Goal: Task Accomplishment & Management: Manage account settings

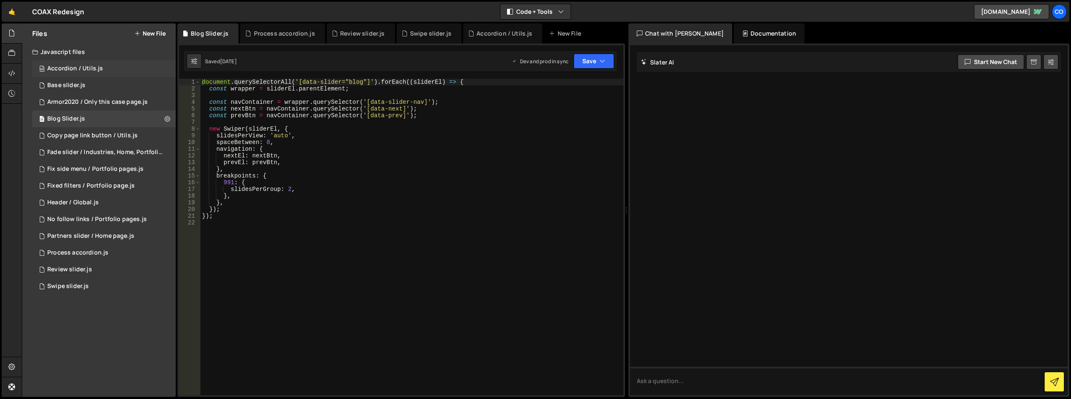
click at [169, 65] on div "98 Accordion / Utils.js 0" at bounding box center [103, 68] width 143 height 17
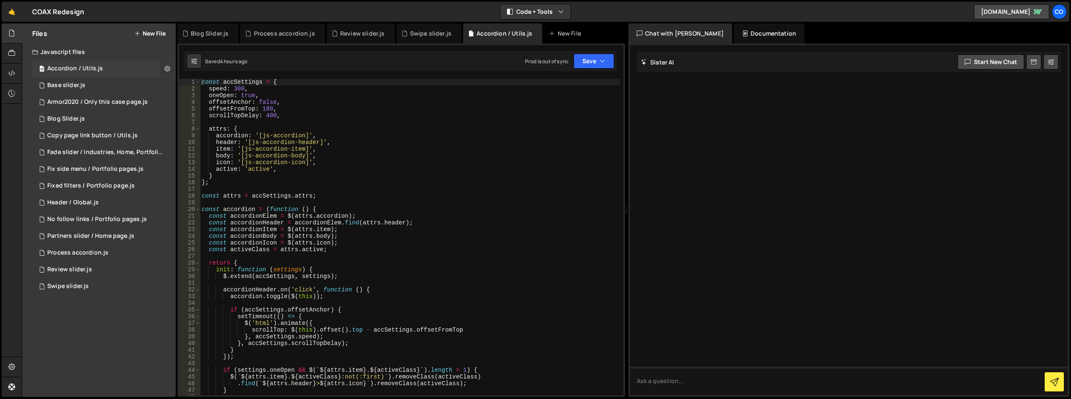
click at [166, 69] on icon at bounding box center [167, 68] width 6 height 8
type input "Accordion / Utils"
radio input "true"
click at [208, 85] on button "Edit File Settings" at bounding box center [218, 86] width 82 height 17
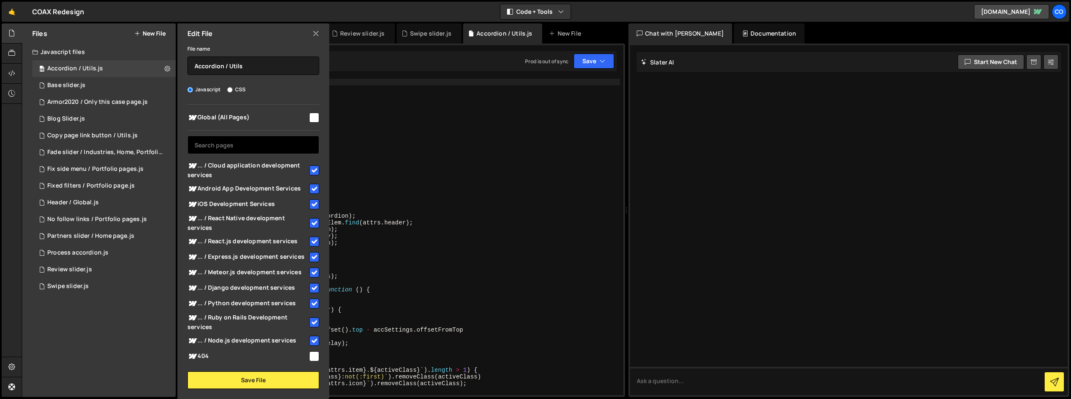
click at [263, 143] on input "text" at bounding box center [253, 145] width 132 height 18
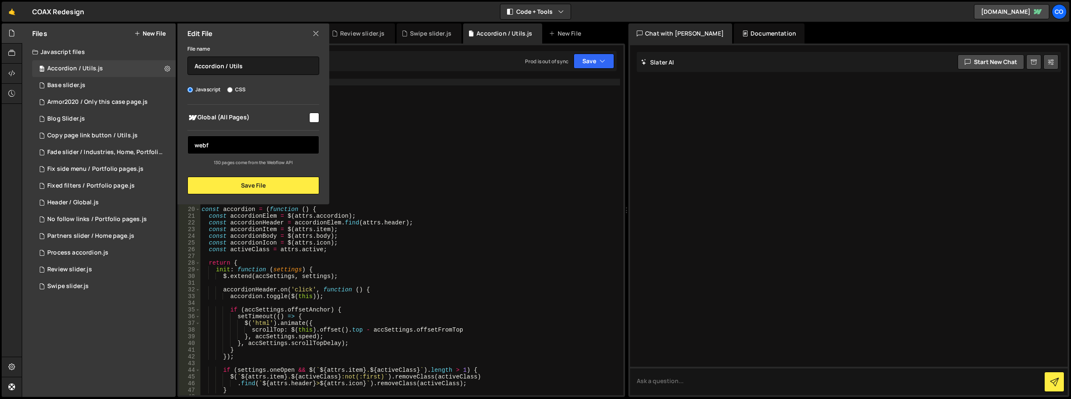
type input "webfl"
drag, startPoint x: 239, startPoint y: 140, endPoint x: 184, endPoint y: 143, distance: 55.7
click at [184, 143] on div "Global (All Pages) webfl" at bounding box center [253, 135] width 152 height 61
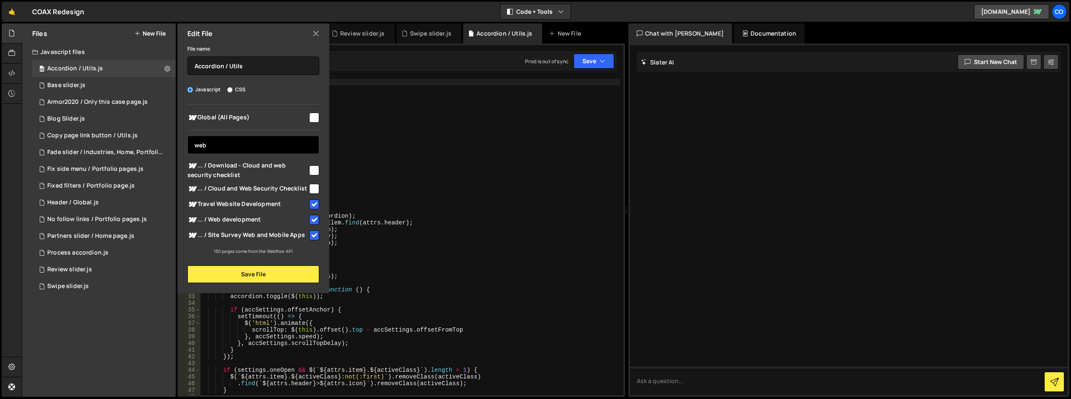
type input "web"
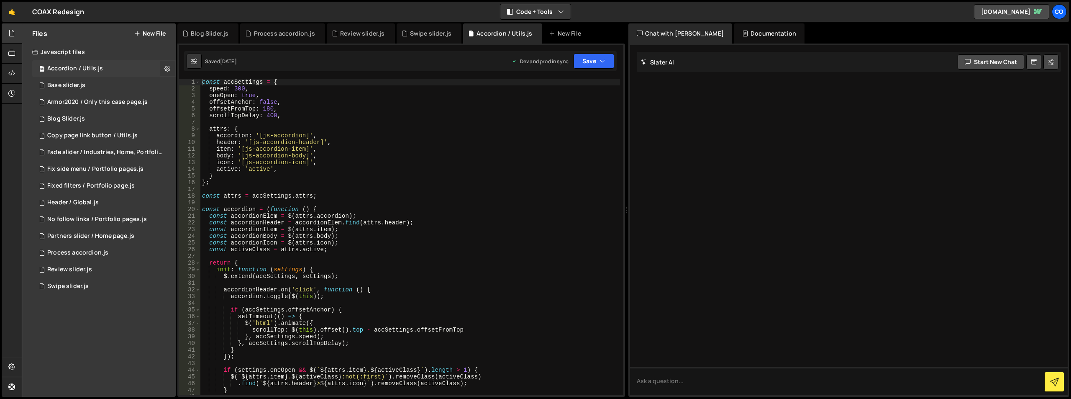
click at [169, 67] on icon at bounding box center [167, 68] width 6 height 8
type input "Accordion / Utils"
radio input "true"
checkbox input "true"
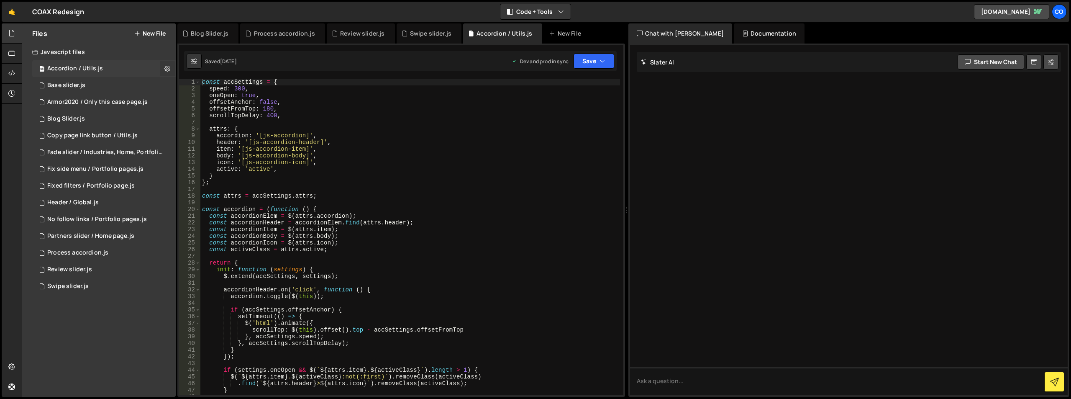
checkbox input "true"
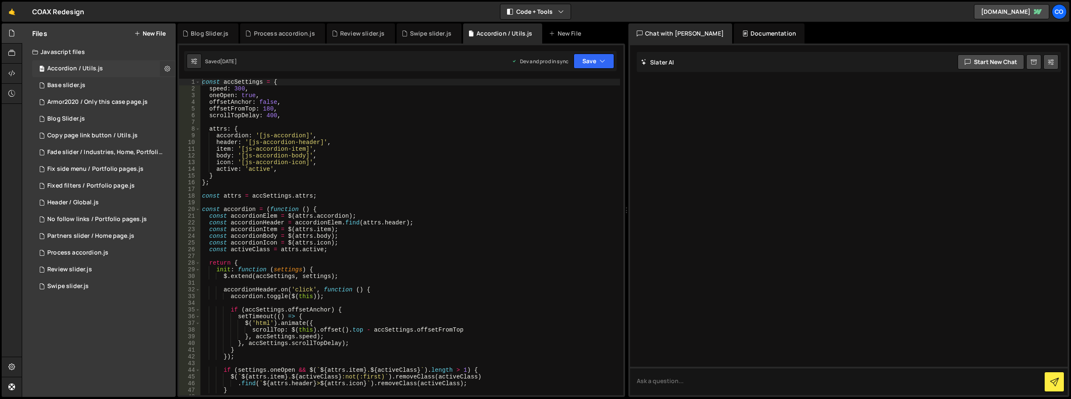
checkbox input "true"
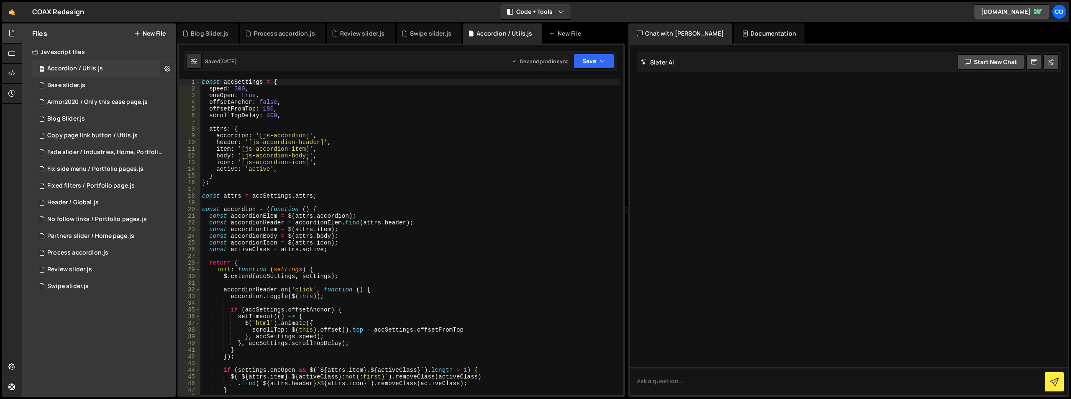
checkbox input "true"
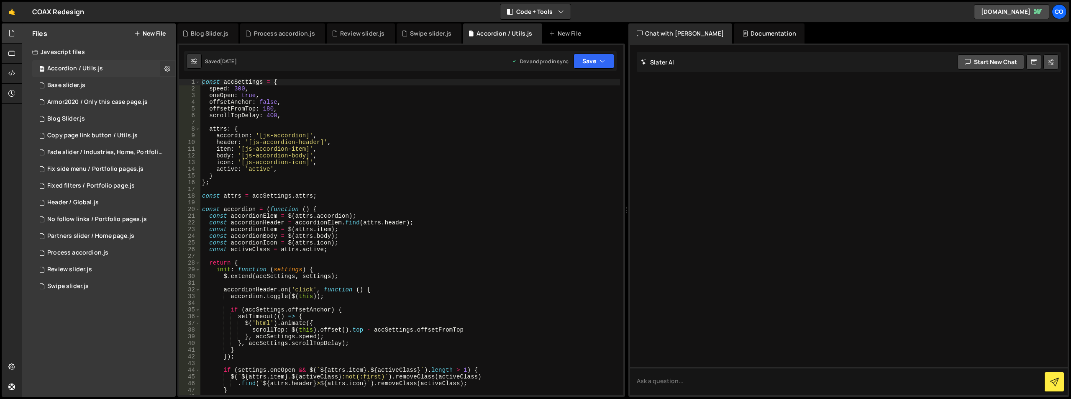
checkbox input "true"
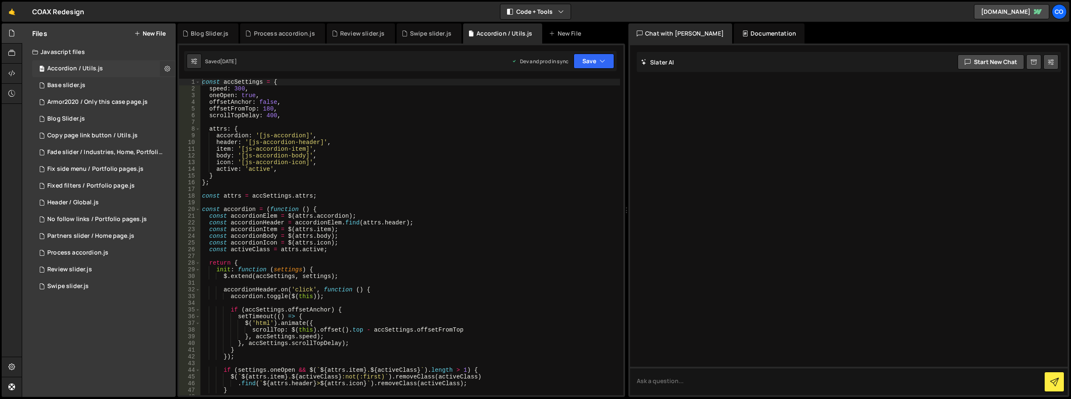
checkbox input "true"
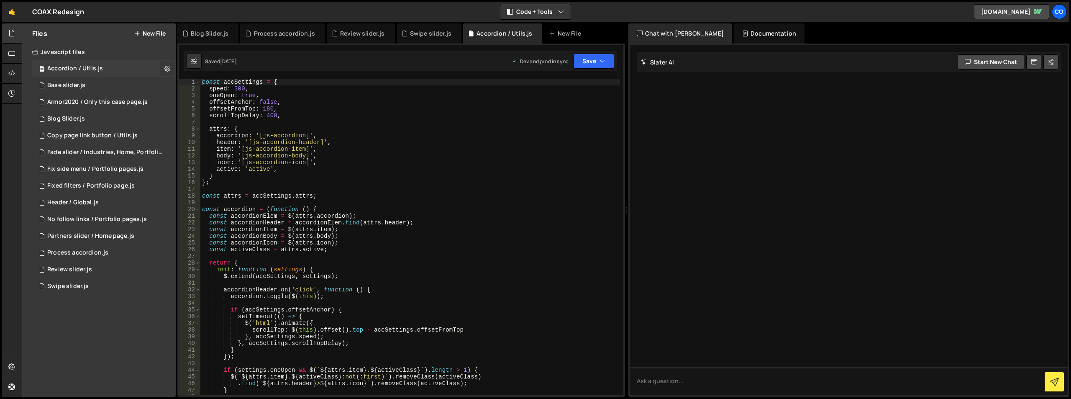
checkbox input "true"
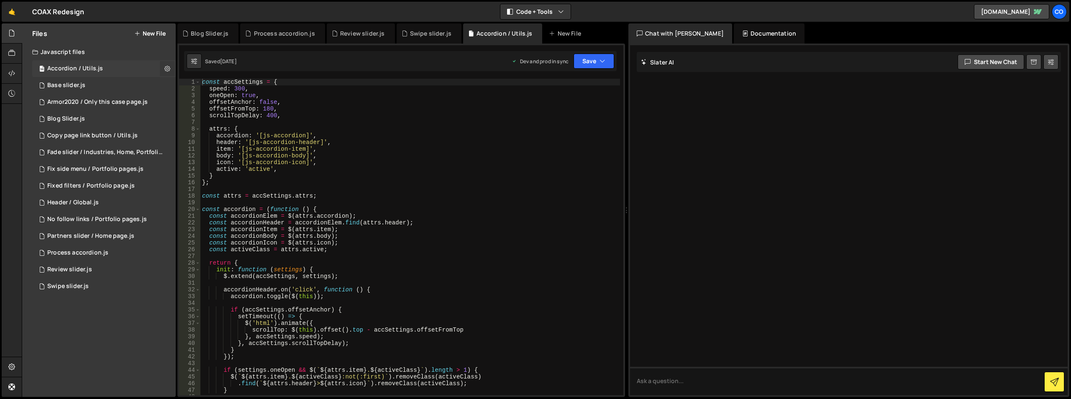
checkbox input "true"
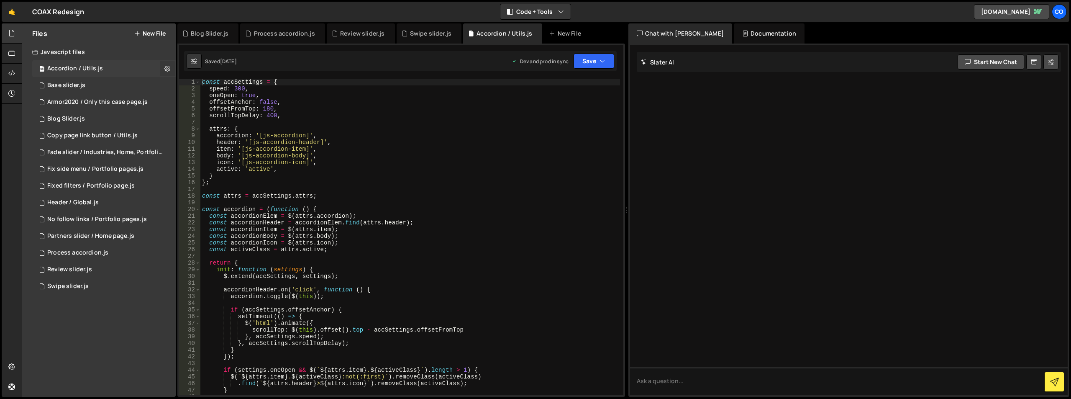
checkbox input "true"
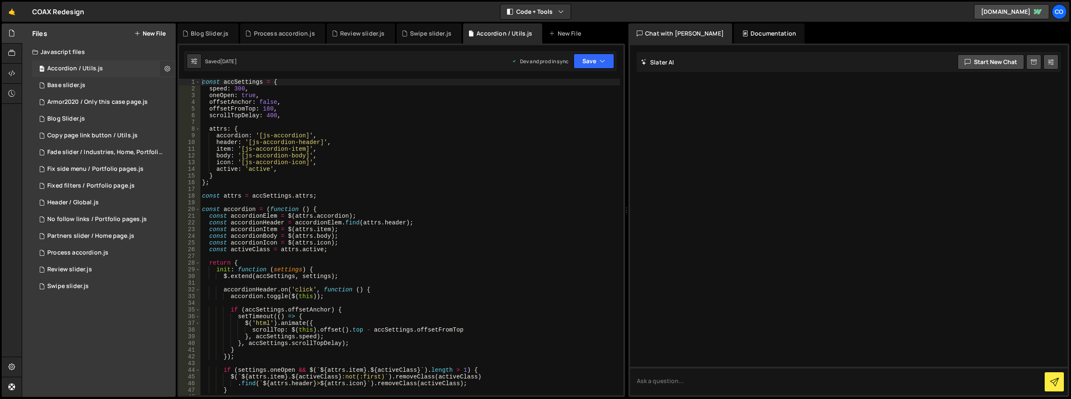
checkbox input "true"
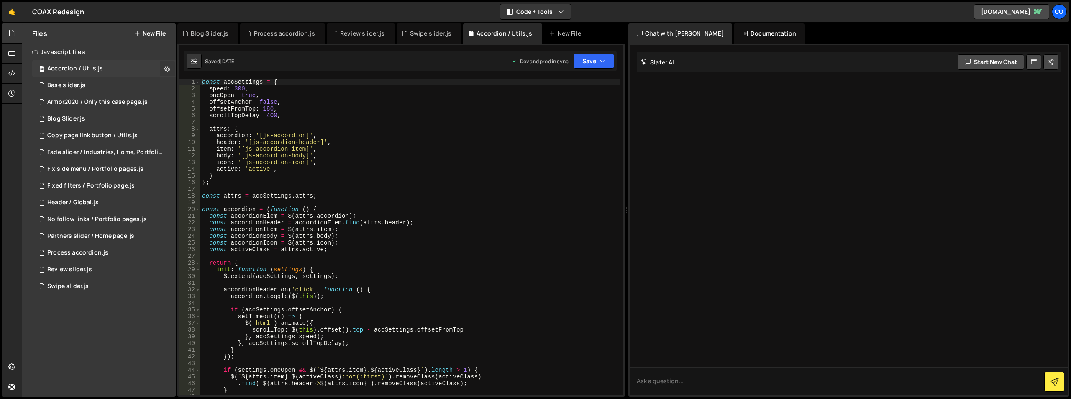
checkbox input "true"
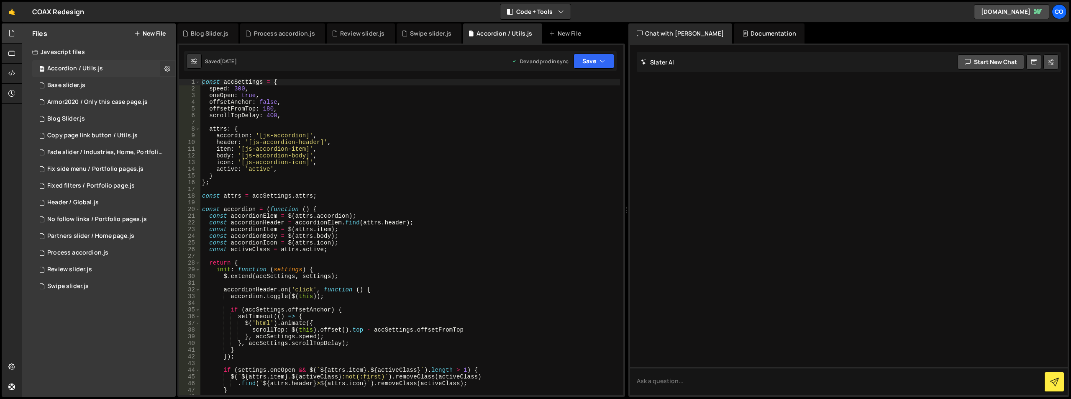
checkbox input "true"
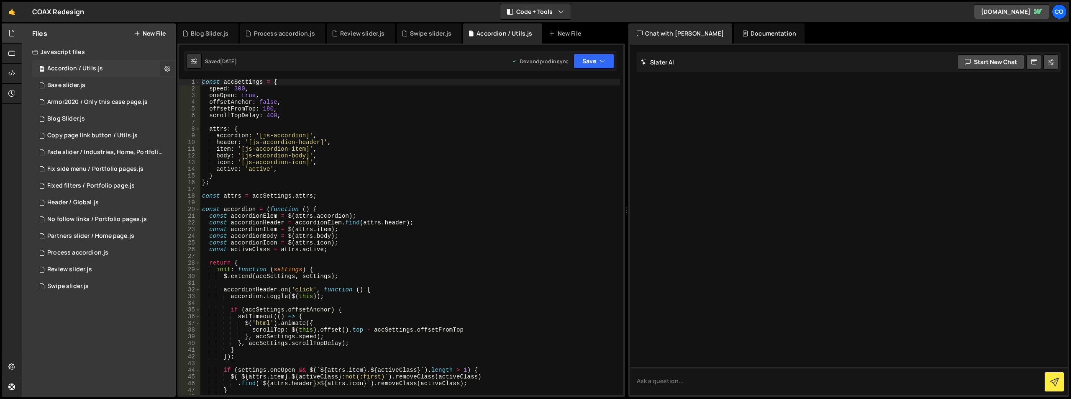
checkbox input "true"
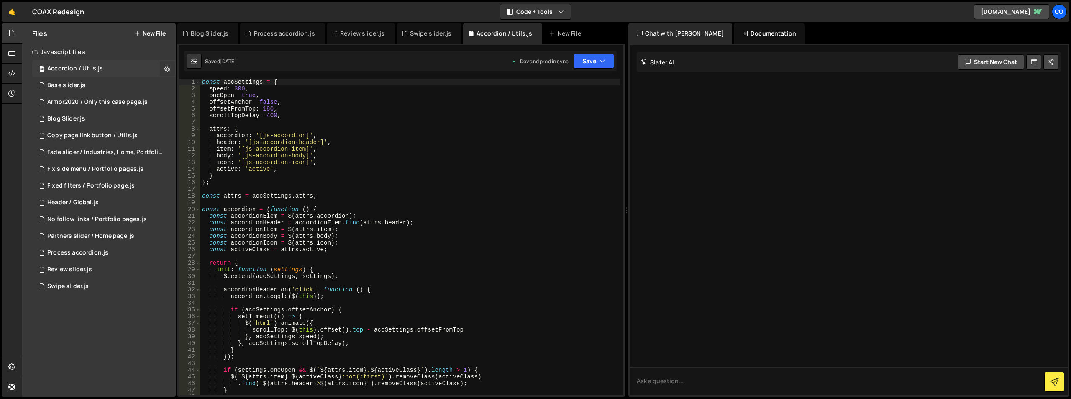
checkbox input "true"
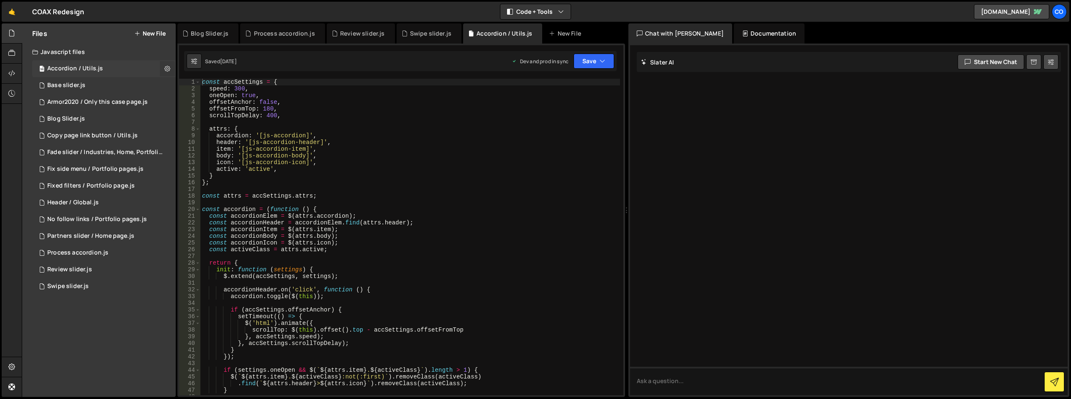
checkbox input "true"
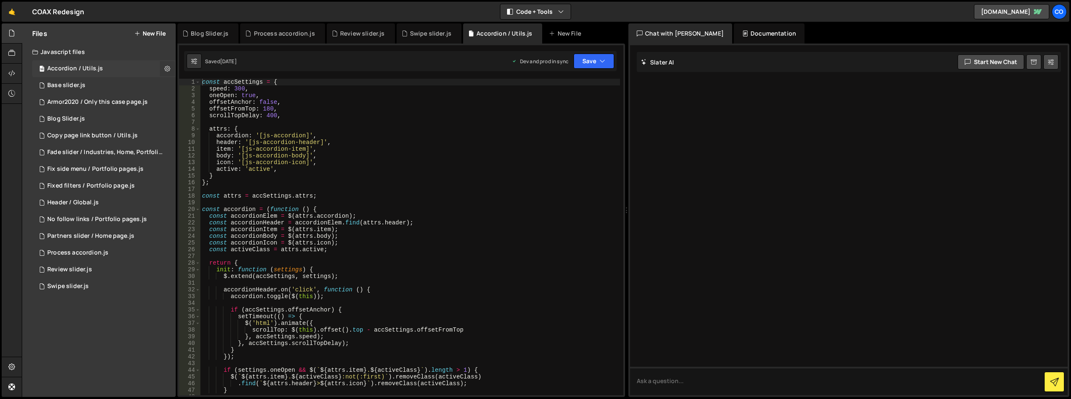
checkbox input "true"
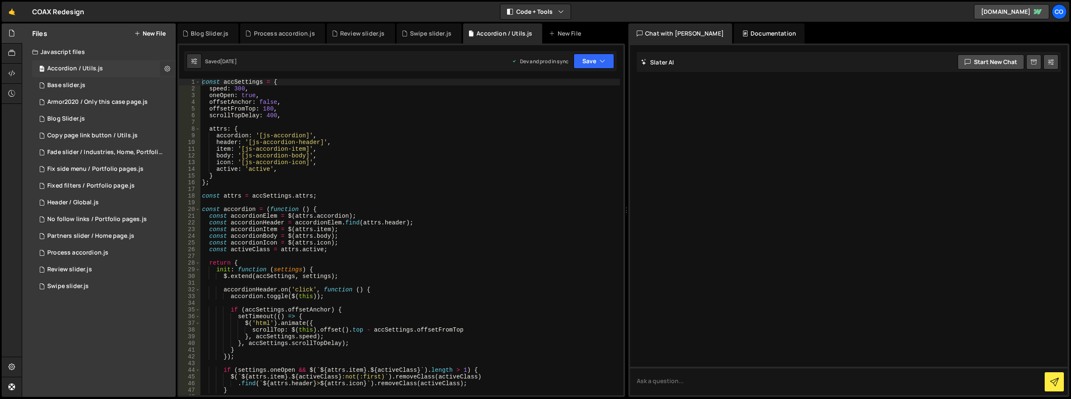
checkbox input "true"
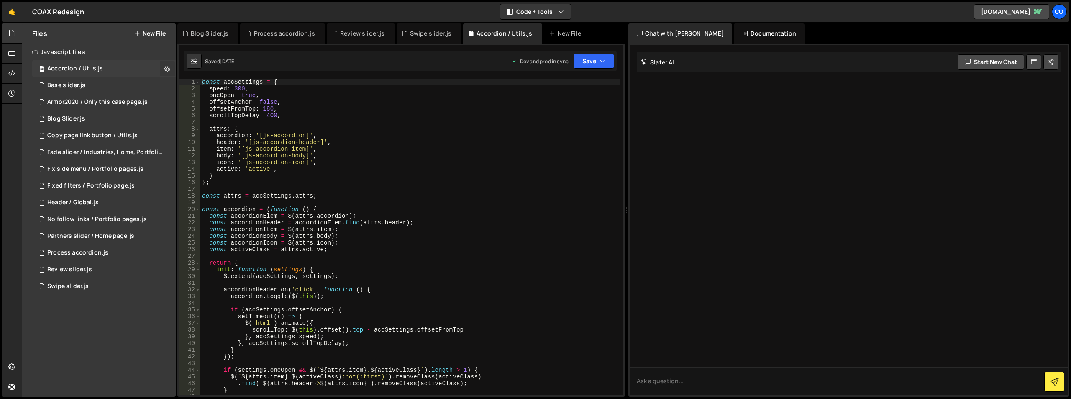
checkbox input "true"
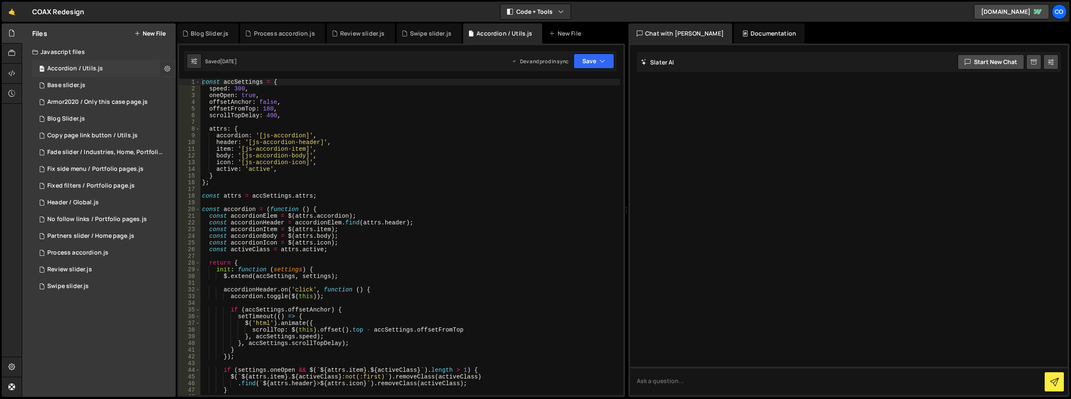
checkbox input "true"
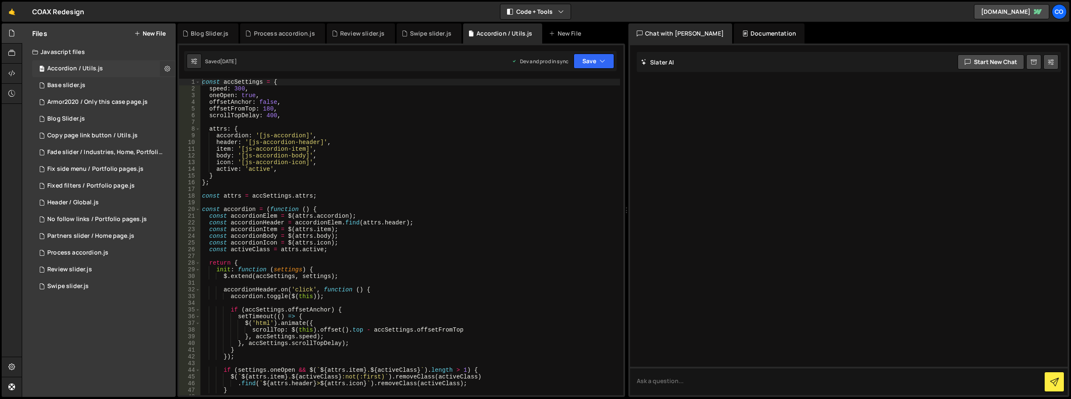
checkbox input "true"
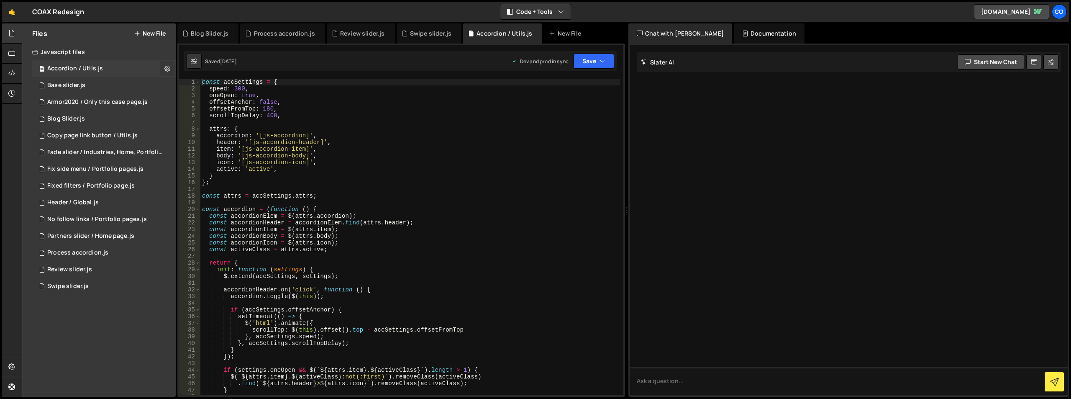
checkbox input "true"
click at [196, 88] on button "Edit File Settings" at bounding box center [218, 86] width 82 height 17
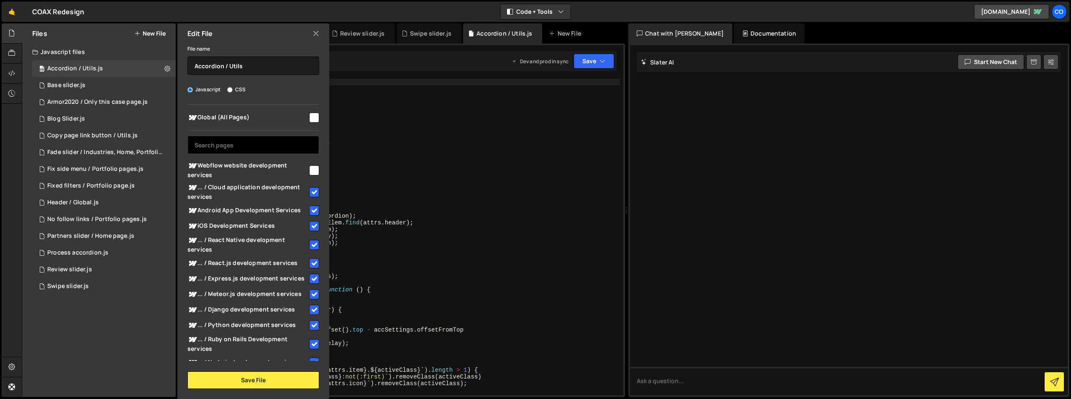
click at [243, 144] on input "text" at bounding box center [253, 145] width 132 height 18
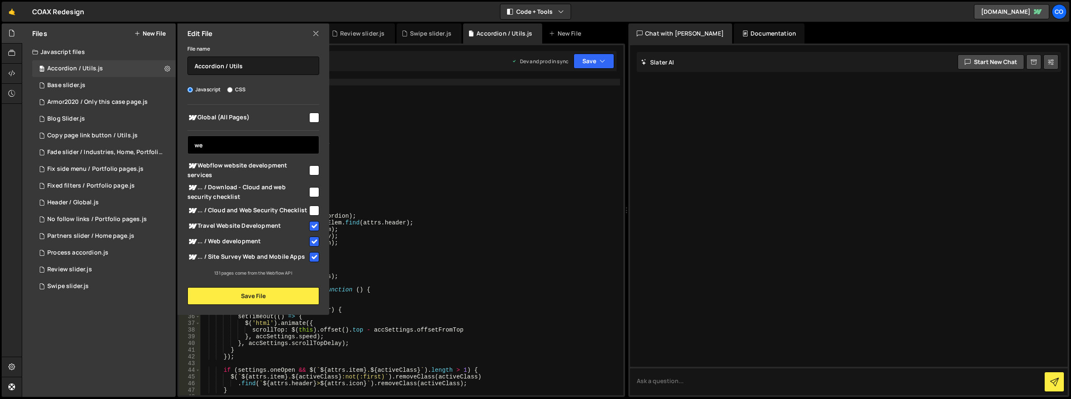
type input "we"
click at [312, 169] on input "checkbox" at bounding box center [314, 170] width 10 height 10
checkbox input "true"
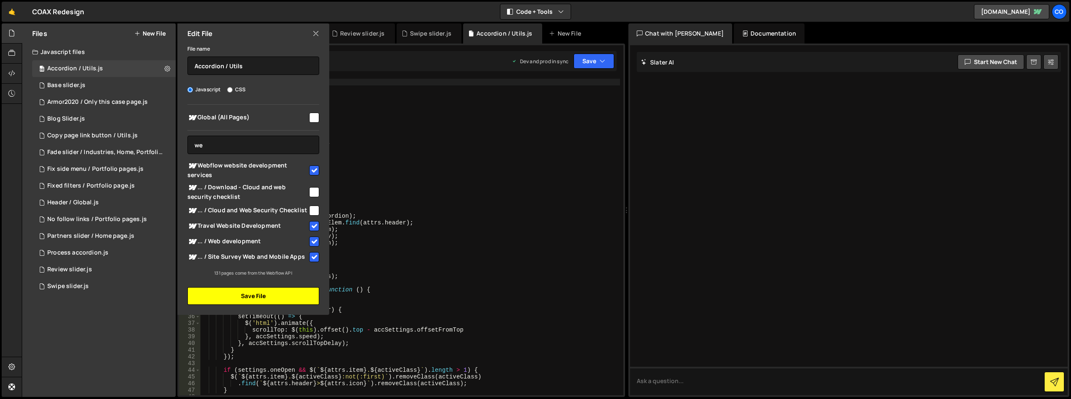
click at [252, 292] on button "Save File" at bounding box center [253, 296] width 132 height 18
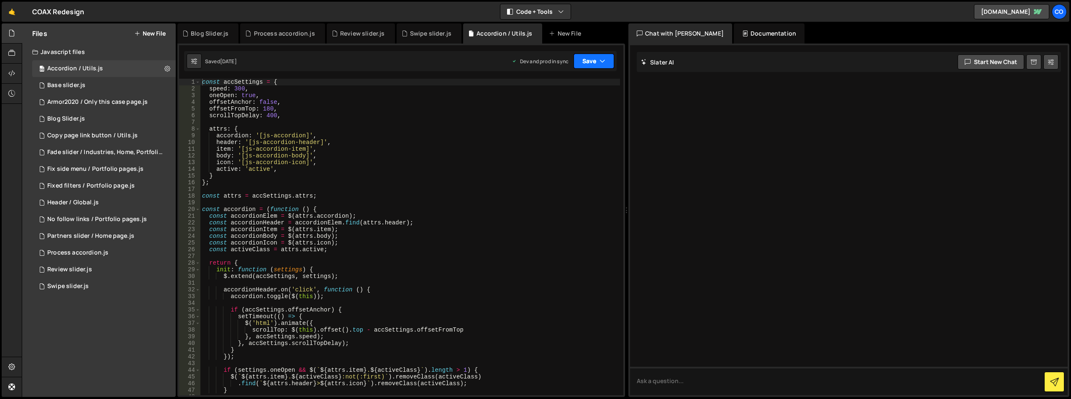
click at [604, 59] on icon "button" at bounding box center [602, 61] width 6 height 8
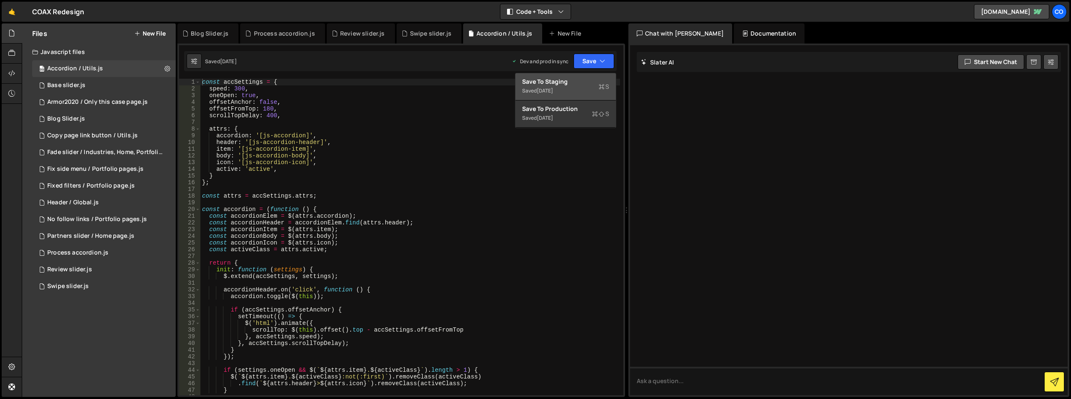
click at [570, 87] on div "Saved [DATE]" at bounding box center [565, 91] width 87 height 10
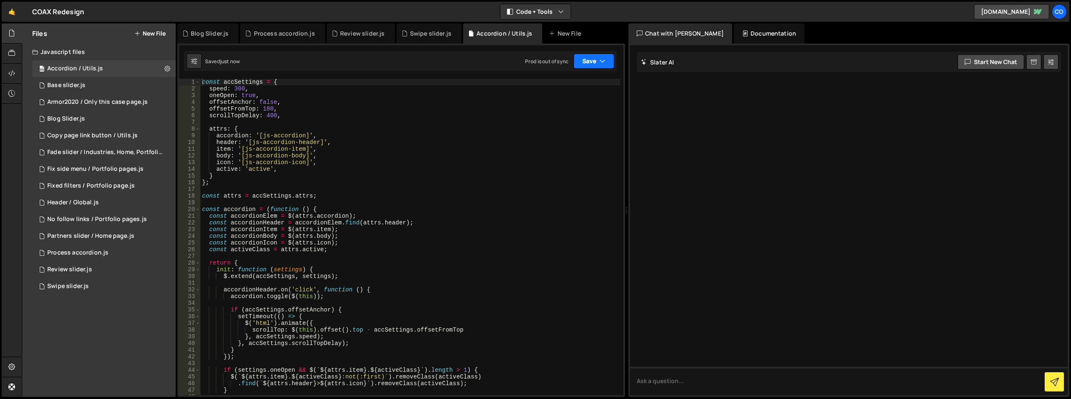
click at [604, 55] on button "Save" at bounding box center [594, 61] width 41 height 15
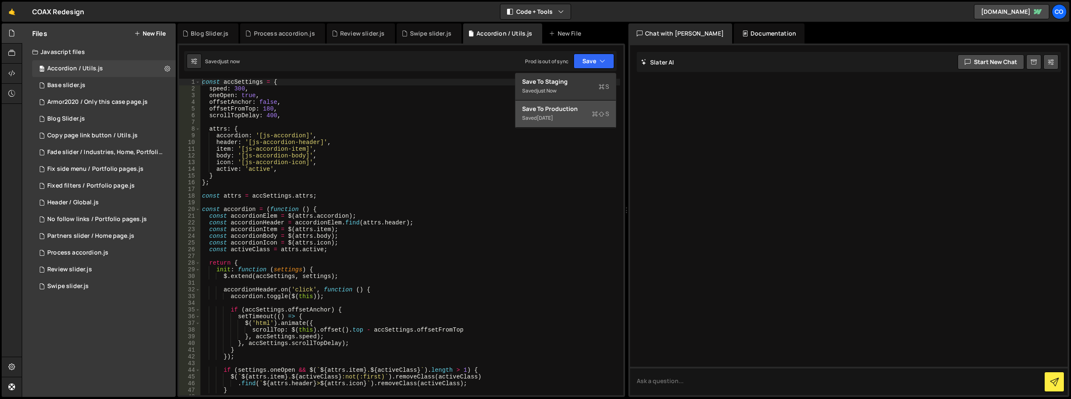
click at [565, 107] on div "Save to Production S" at bounding box center [565, 109] width 87 height 8
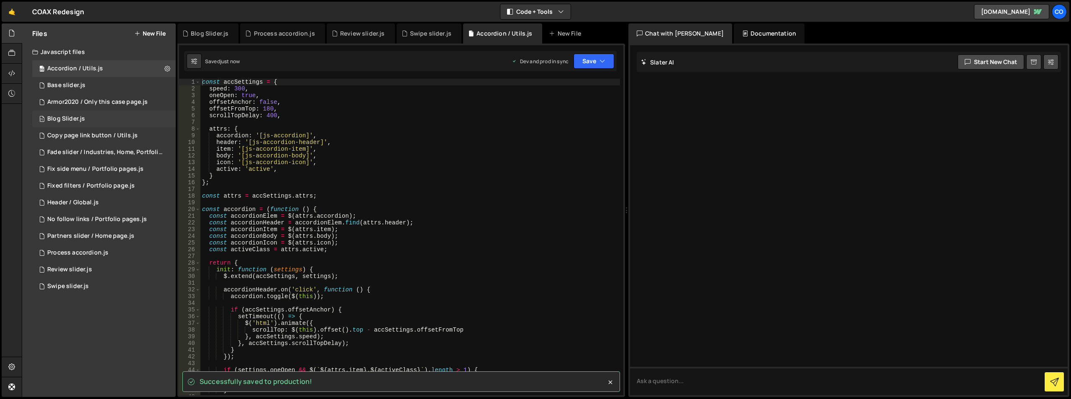
click at [157, 120] on div "71 Blog Slider.js 0" at bounding box center [103, 118] width 143 height 17
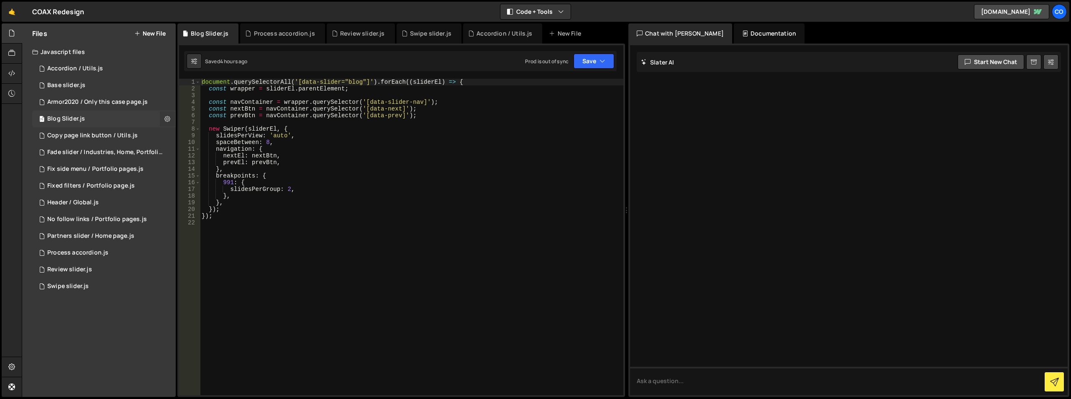
click at [167, 119] on icon at bounding box center [167, 119] width 6 height 8
click at [200, 137] on button "Edit File Settings" at bounding box center [218, 136] width 82 height 17
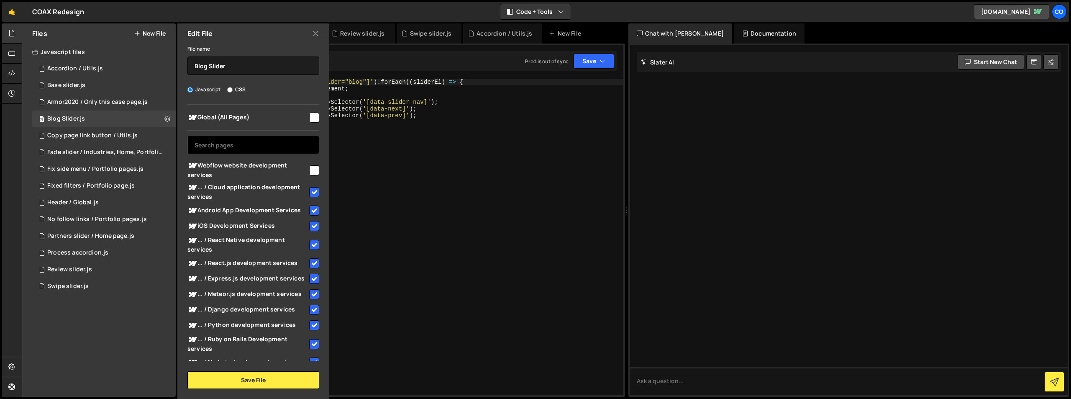
click at [281, 146] on input "text" at bounding box center [253, 145] width 132 height 18
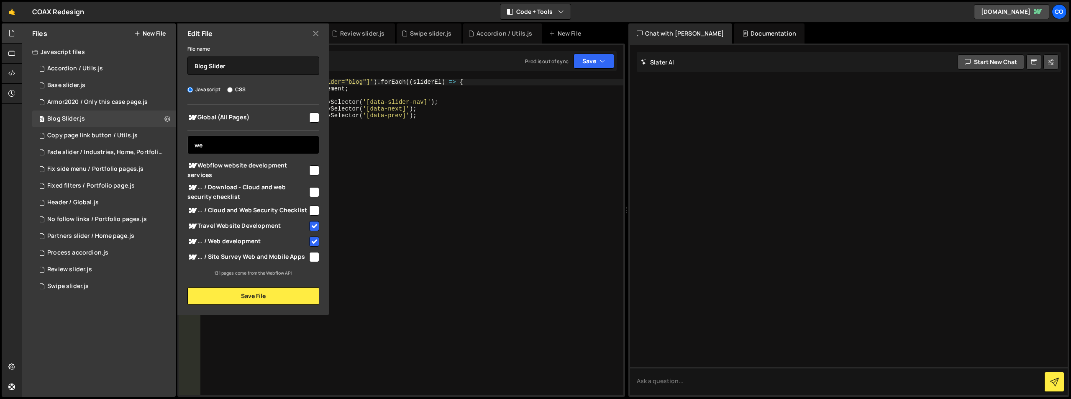
type input "we"
click at [315, 170] on input "checkbox" at bounding box center [314, 170] width 10 height 10
checkbox input "true"
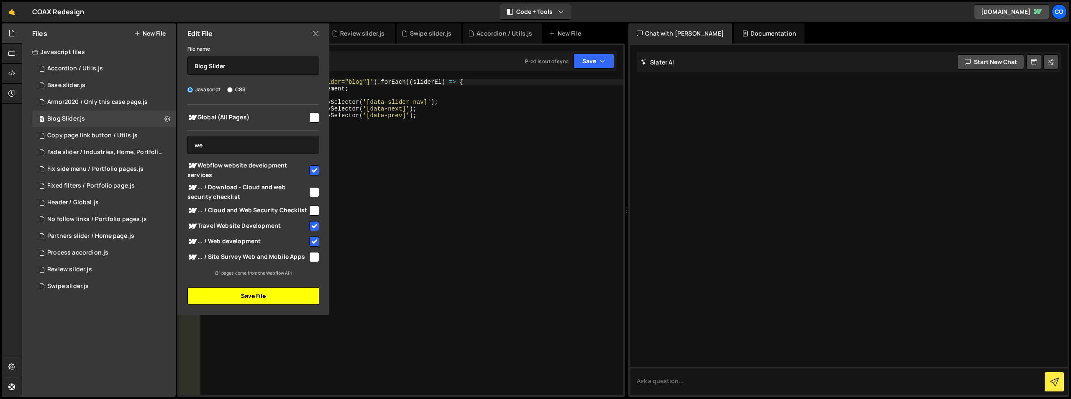
click at [269, 295] on button "Save File" at bounding box center [253, 296] width 132 height 18
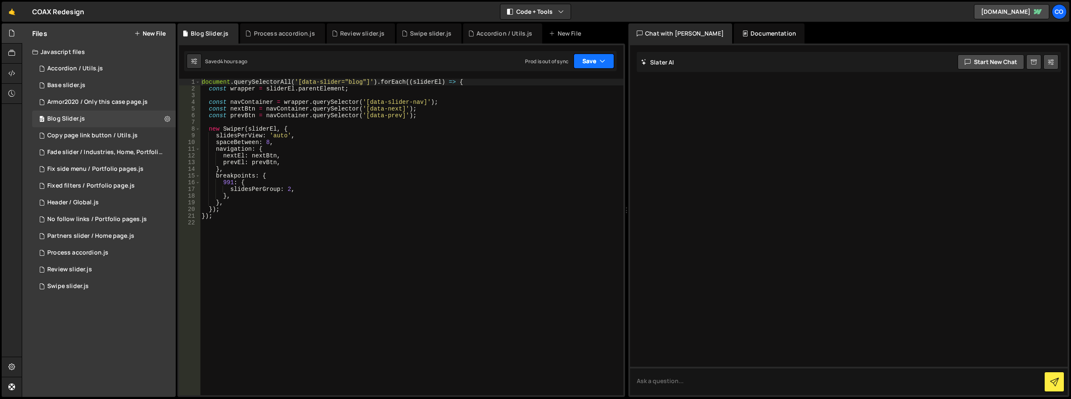
click at [589, 67] on button "Save" at bounding box center [594, 61] width 41 height 15
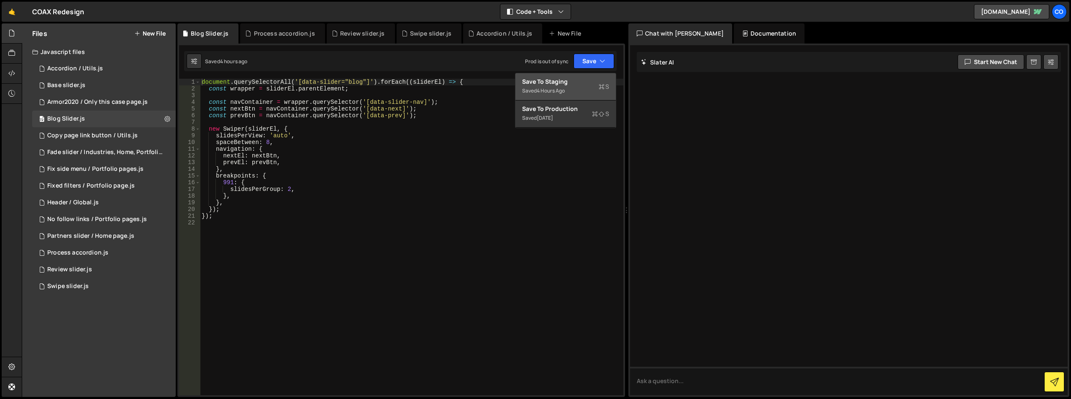
click at [559, 90] on div "4 hours ago" at bounding box center [551, 90] width 28 height 7
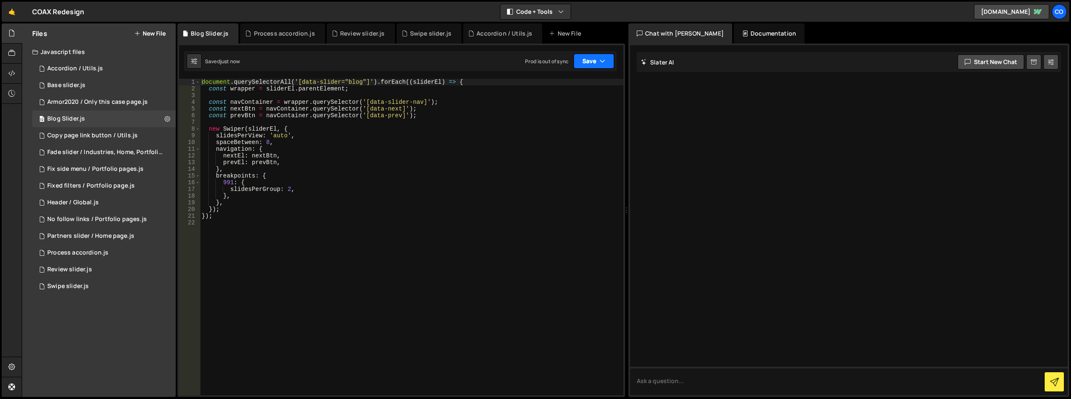
click at [586, 64] on button "Save" at bounding box center [594, 61] width 41 height 15
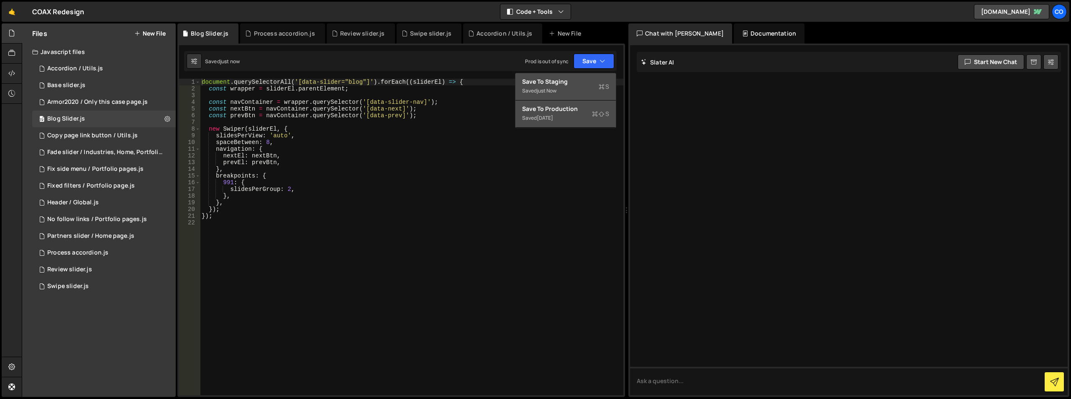
click at [553, 115] on div "[DATE]" at bounding box center [545, 117] width 16 height 7
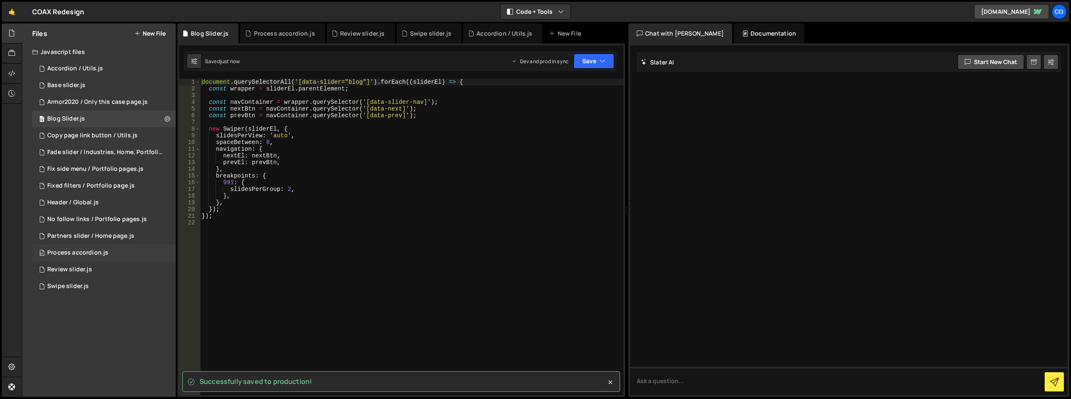
click at [168, 251] on div "41 Process accordion.js 0" at bounding box center [103, 252] width 143 height 17
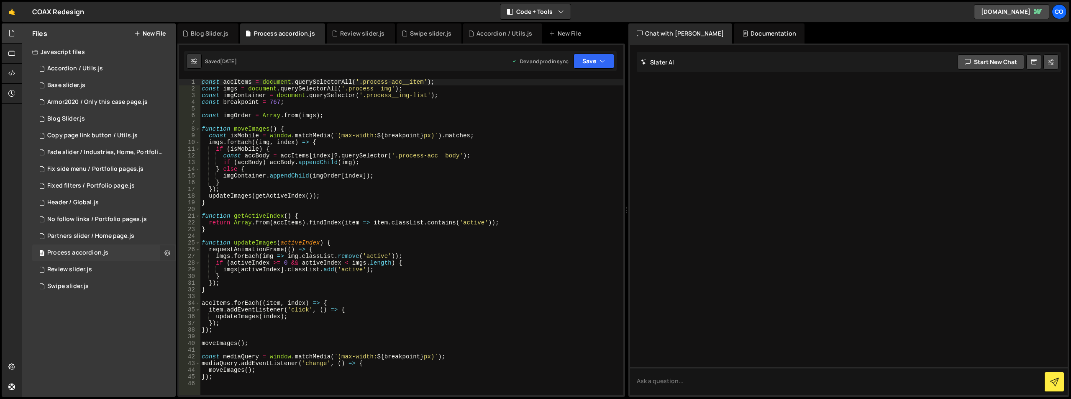
click at [166, 254] on icon at bounding box center [167, 252] width 6 height 8
type input "Process accordion"
radio input "true"
checkbox input "true"
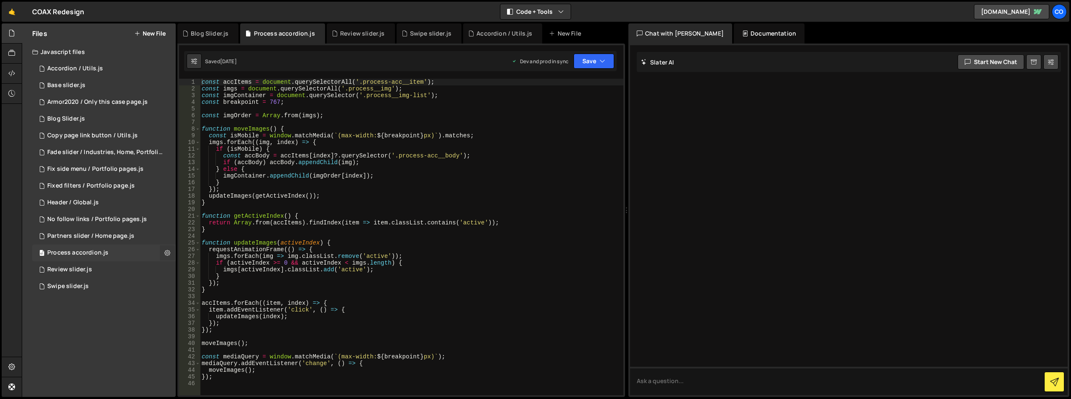
checkbox input "true"
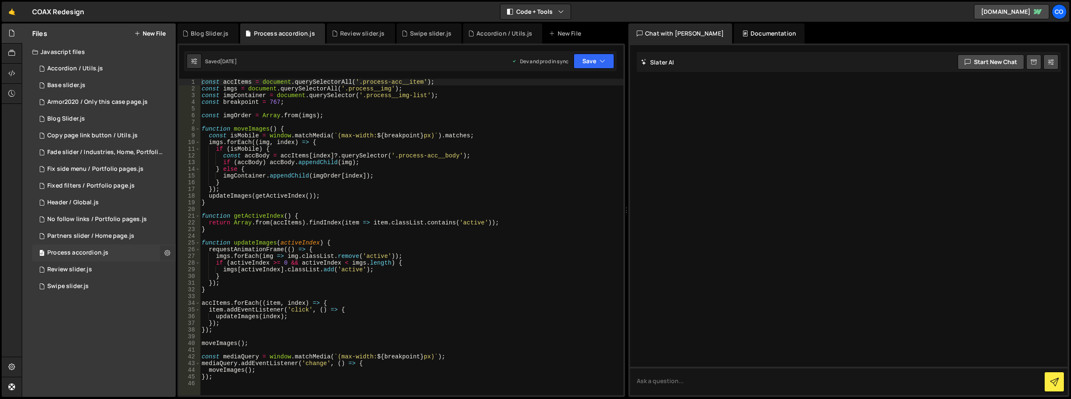
checkbox input "true"
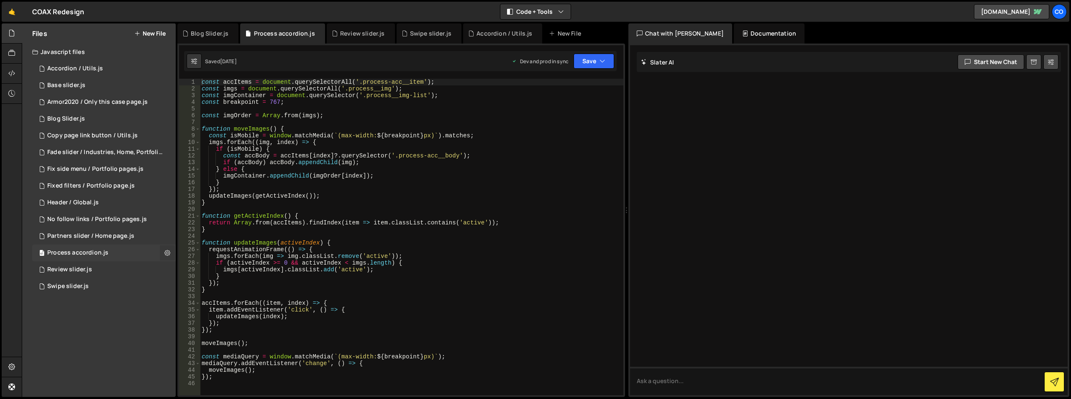
checkbox input "true"
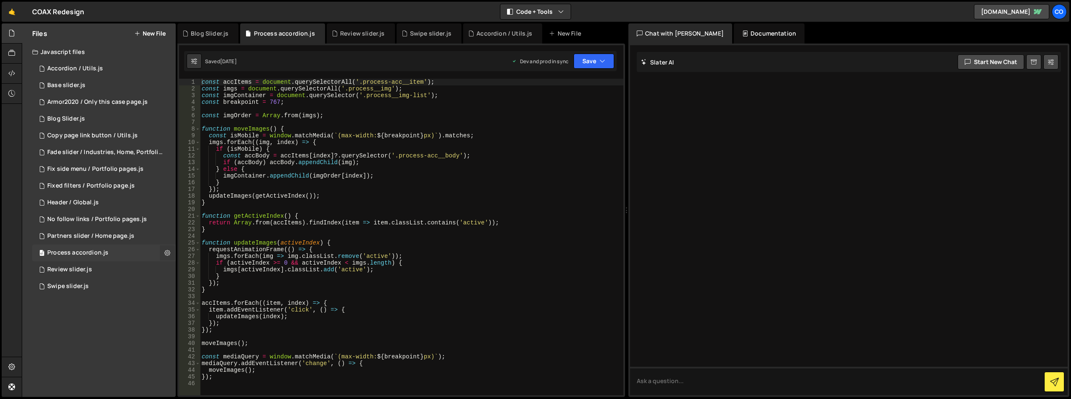
checkbox input "true"
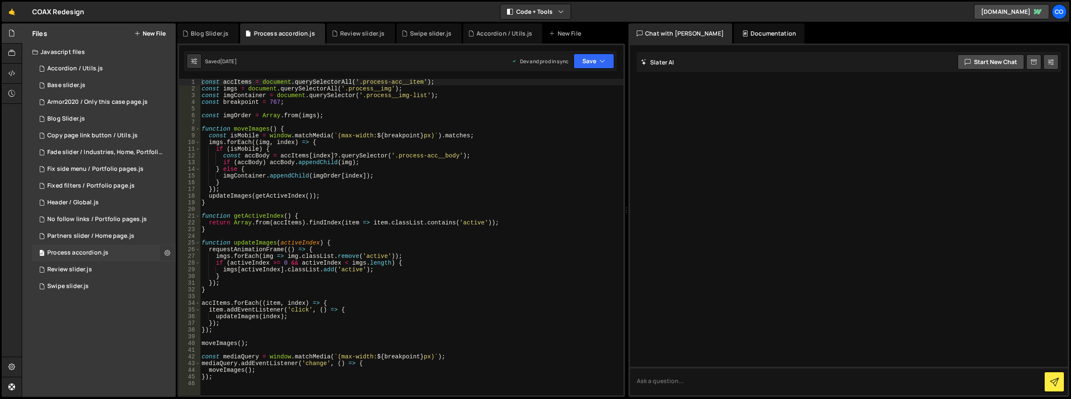
checkbox input "true"
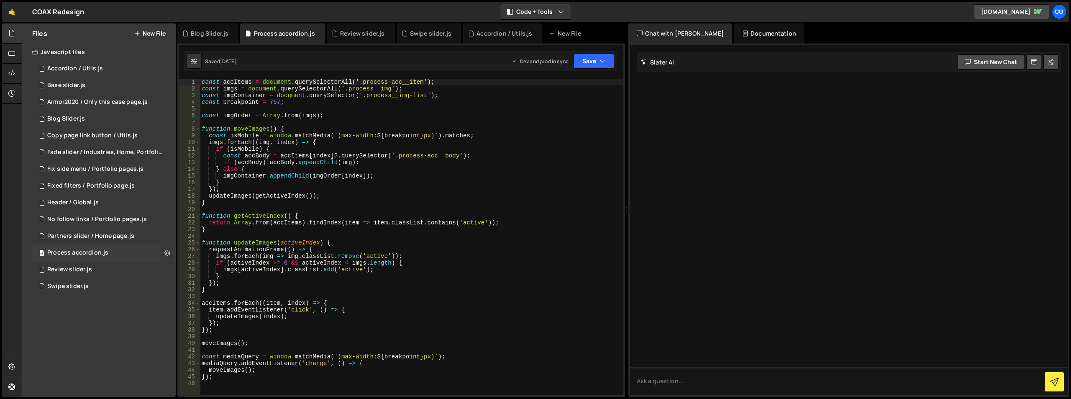
checkbox input "true"
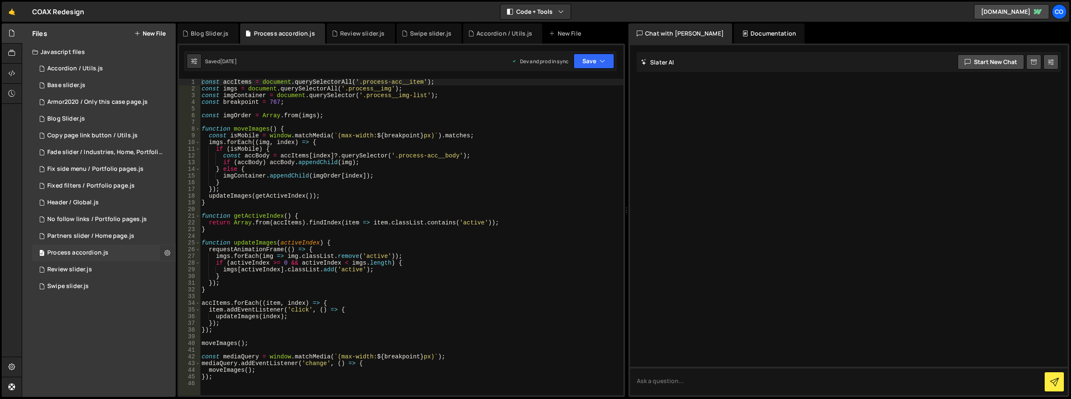
checkbox input "true"
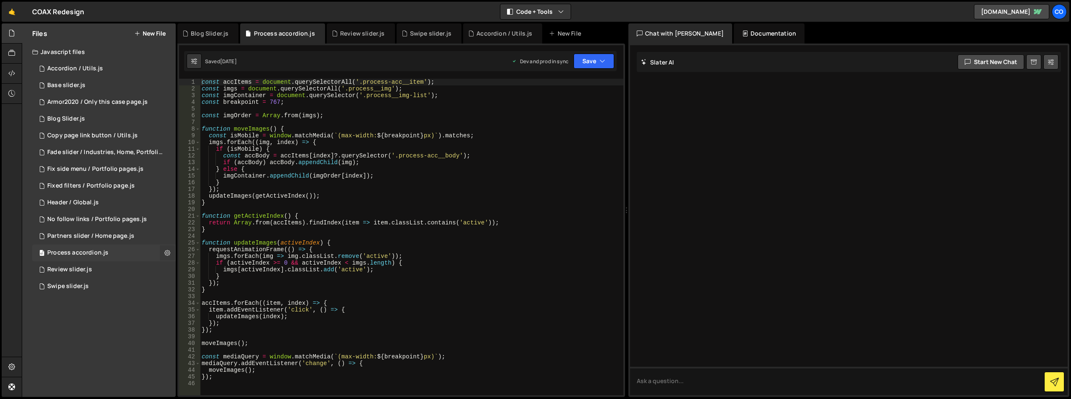
checkbox input "true"
click at [186, 269] on button "Edit File Settings" at bounding box center [218, 270] width 82 height 17
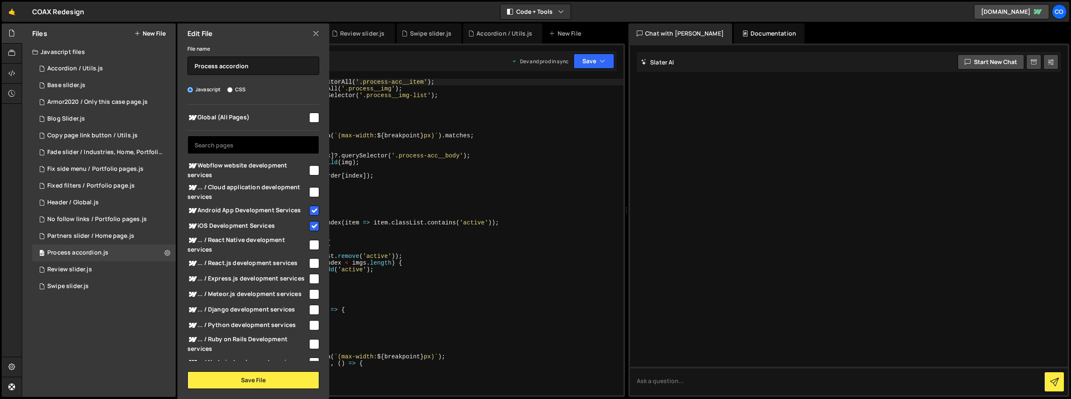
click at [268, 142] on input "text" at bounding box center [253, 145] width 132 height 18
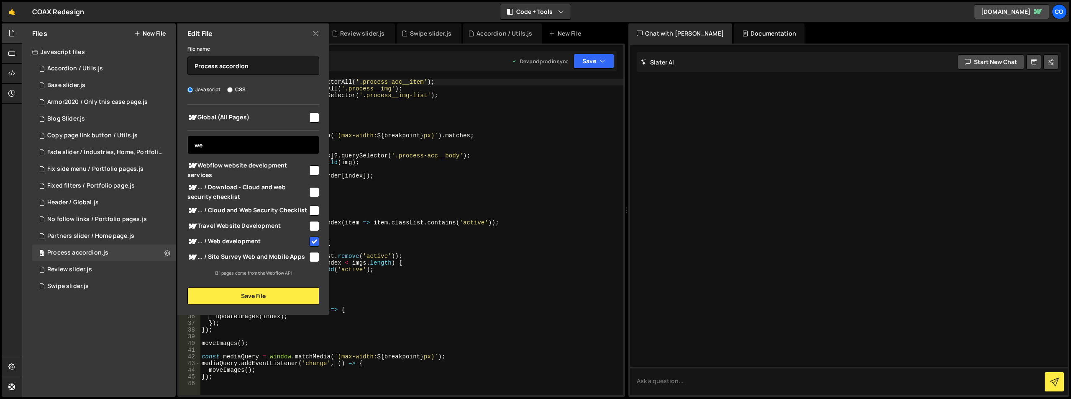
type input "we"
click at [314, 169] on input "checkbox" at bounding box center [314, 170] width 10 height 10
checkbox input "true"
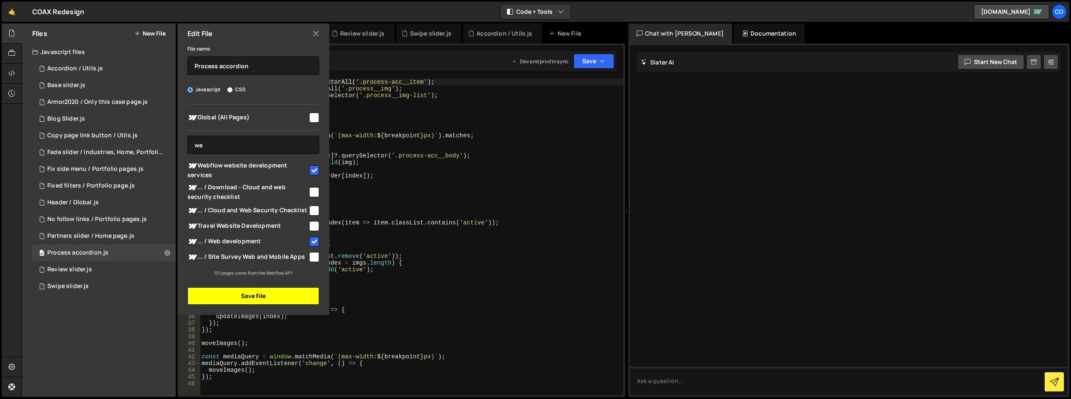
click at [265, 298] on button "Save File" at bounding box center [253, 296] width 132 height 18
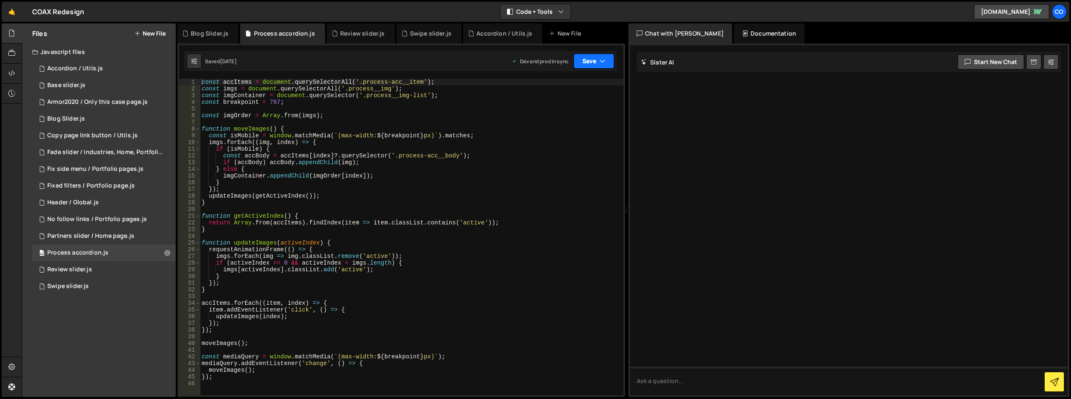
click at [606, 65] on button "Save" at bounding box center [594, 61] width 41 height 15
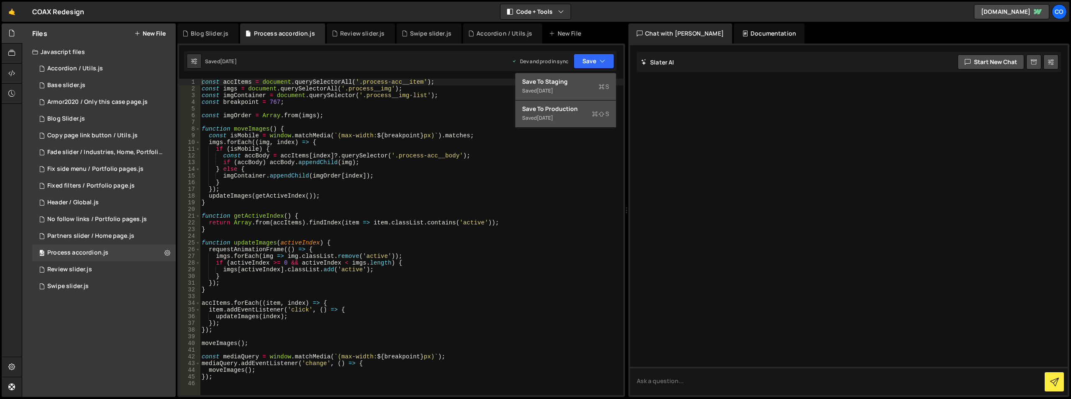
click at [588, 86] on div "Saved [DATE]" at bounding box center [565, 91] width 87 height 10
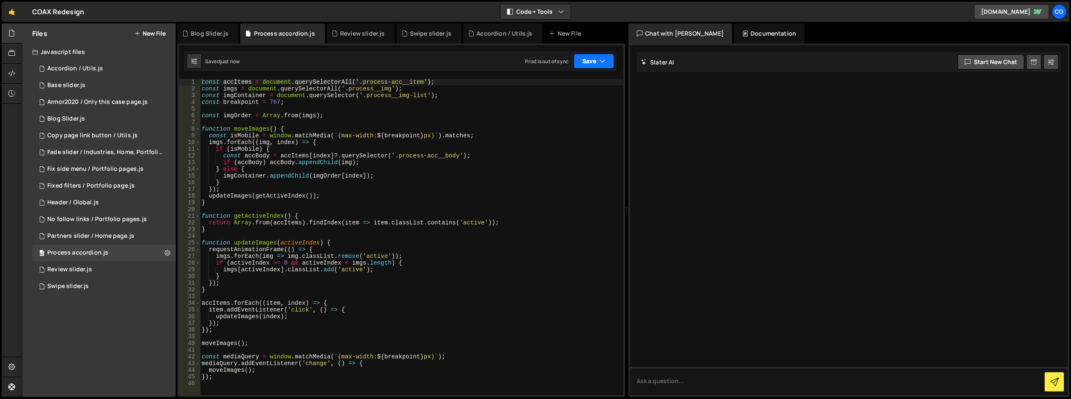
click at [596, 67] on button "Save" at bounding box center [594, 61] width 41 height 15
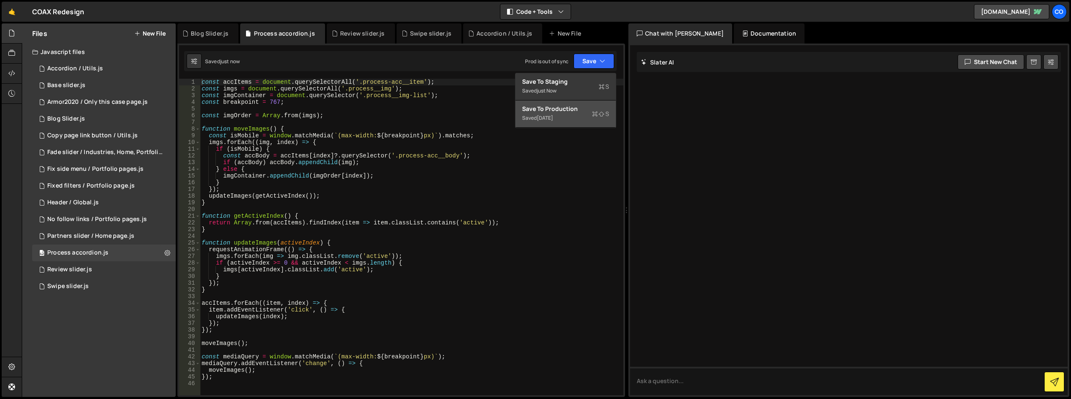
click at [578, 114] on div "Saved [DATE]" at bounding box center [565, 118] width 87 height 10
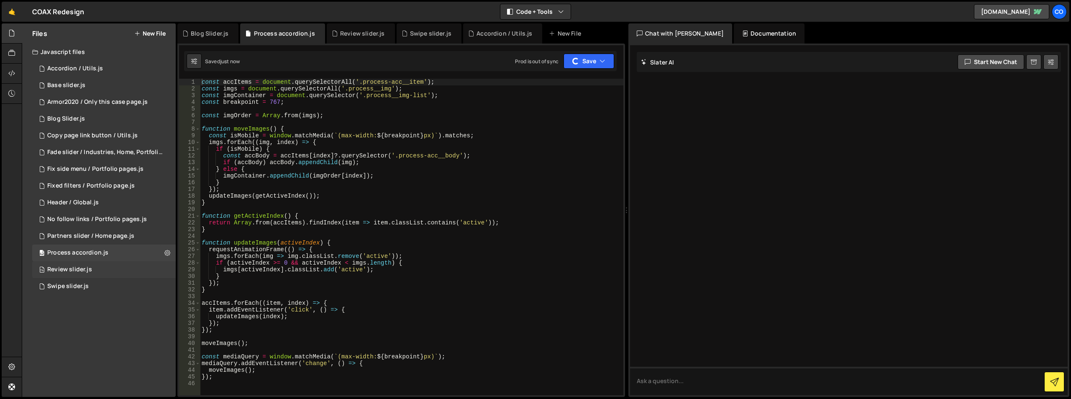
click at [170, 272] on div "74 Review slider.js 0" at bounding box center [103, 269] width 143 height 17
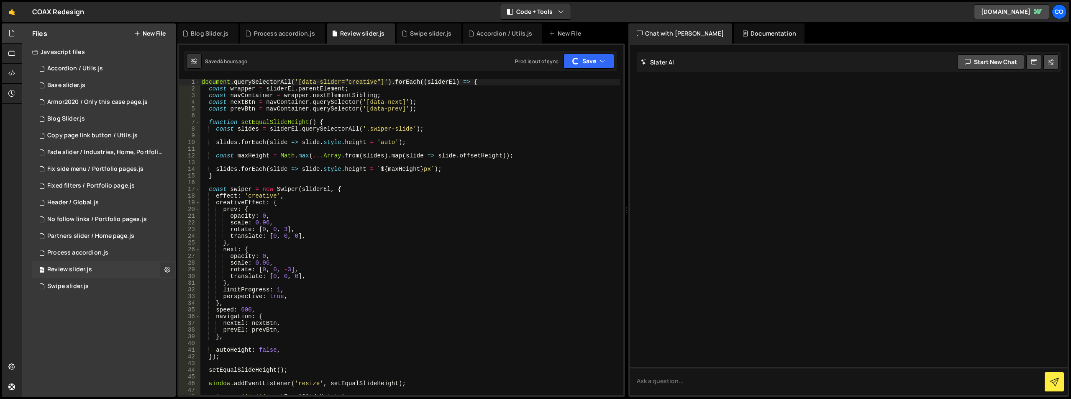
click at [169, 271] on icon at bounding box center [167, 269] width 6 height 8
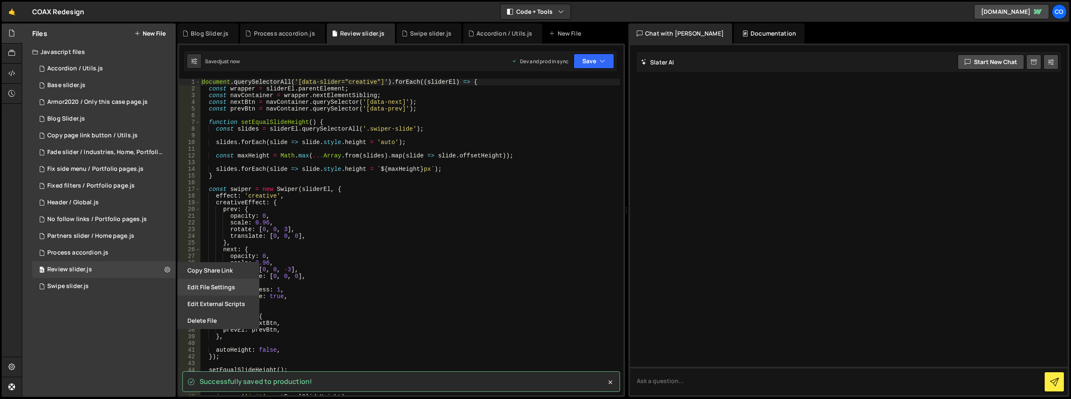
click at [194, 287] on button "Edit File Settings" at bounding box center [218, 287] width 82 height 17
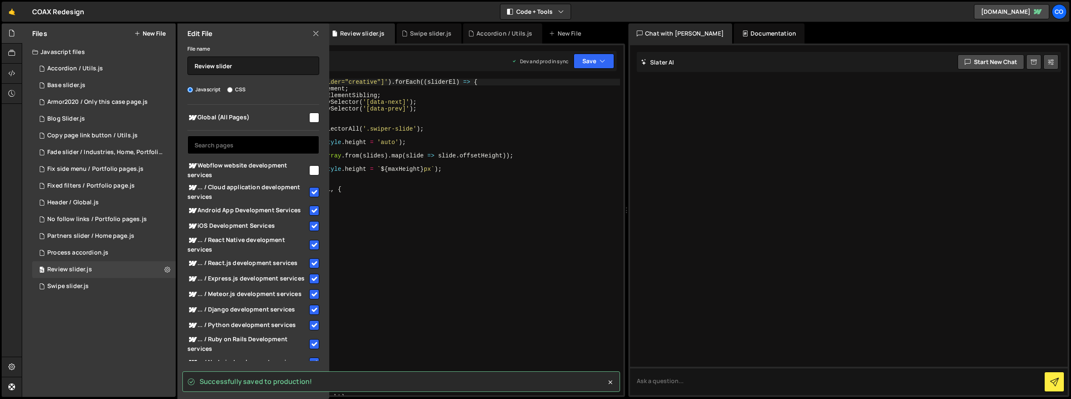
click at [243, 139] on input "text" at bounding box center [253, 145] width 132 height 18
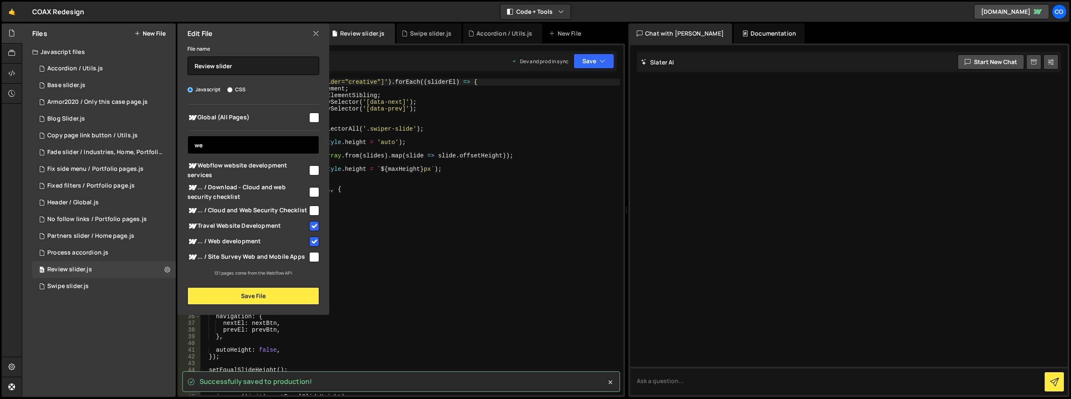
type input "we"
click at [312, 169] on input "checkbox" at bounding box center [314, 170] width 10 height 10
checkbox input "true"
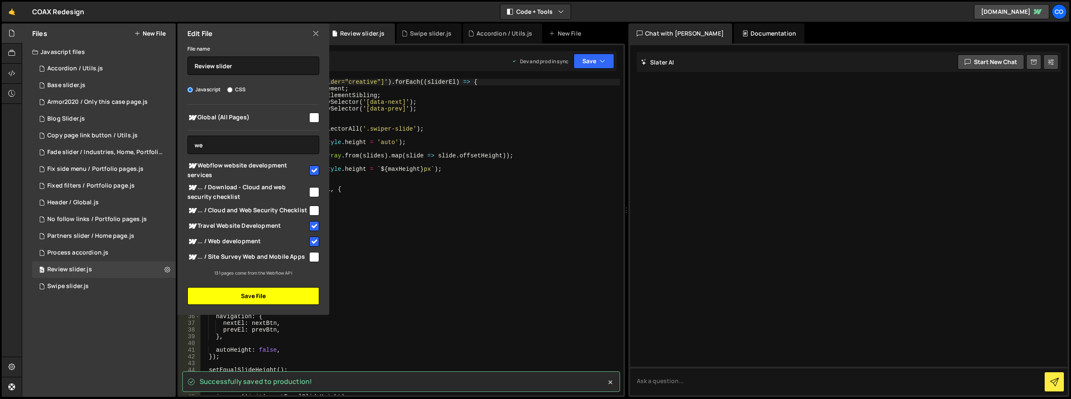
click at [271, 292] on button "Save File" at bounding box center [253, 296] width 132 height 18
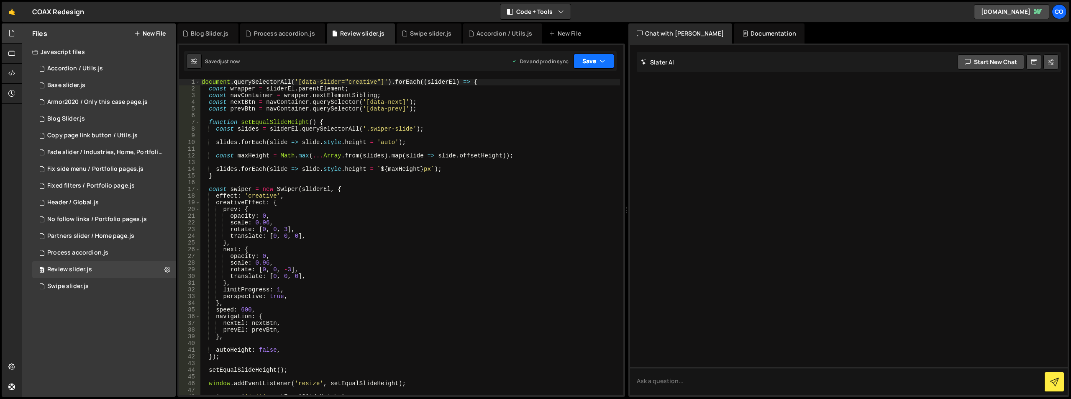
click at [603, 59] on icon "button" at bounding box center [602, 61] width 6 height 8
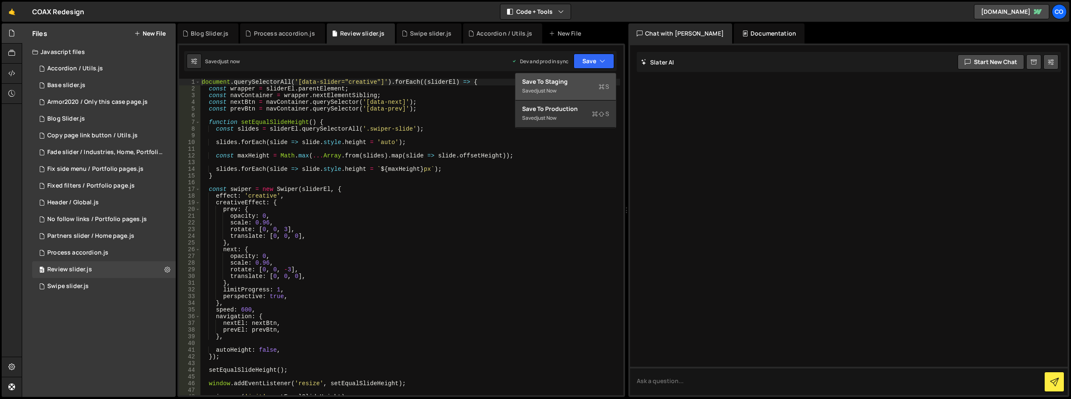
click at [597, 79] on div "Save to Staging S" at bounding box center [565, 81] width 87 height 8
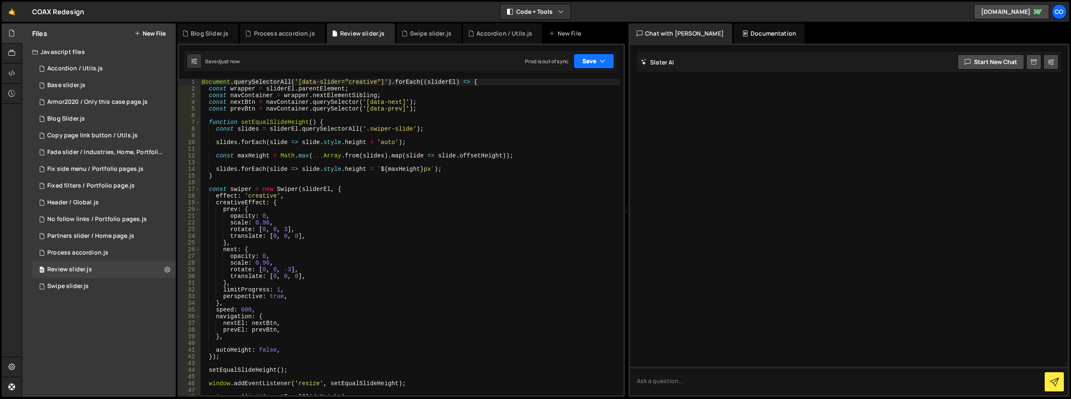
click at [598, 62] on button "Save" at bounding box center [594, 61] width 41 height 15
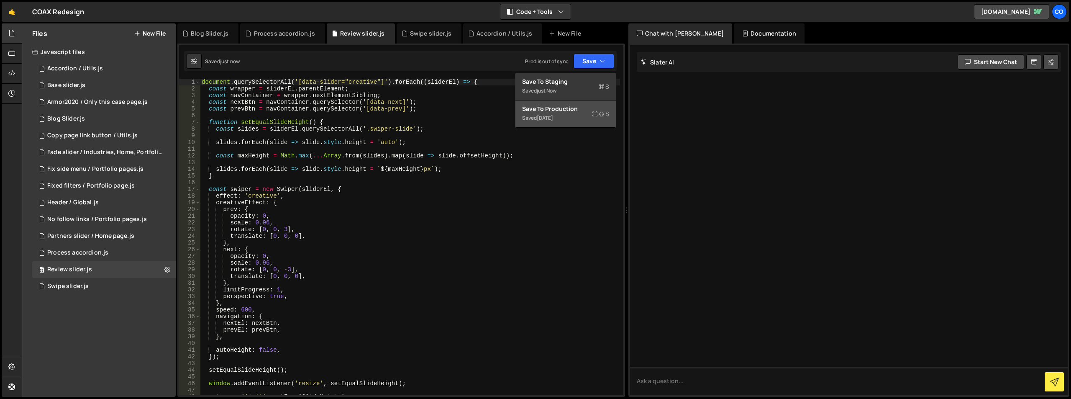
click at [586, 112] on div "Save to Production S" at bounding box center [565, 109] width 87 height 8
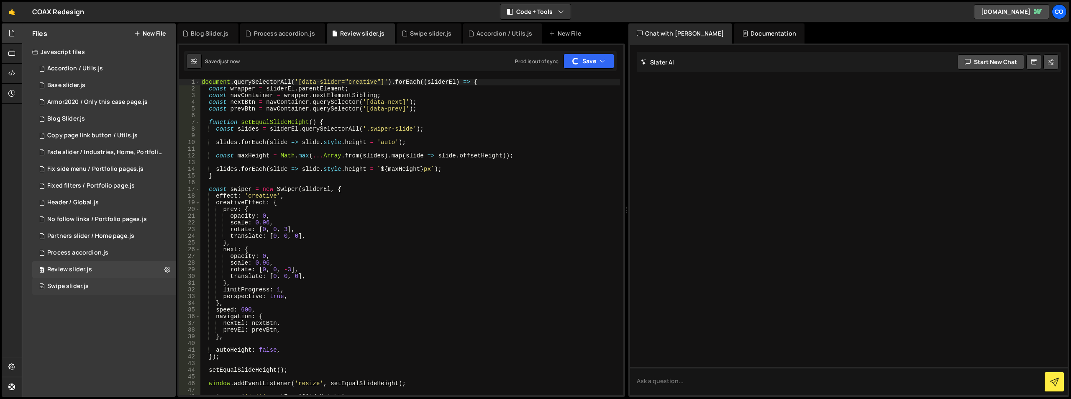
click at [169, 287] on div "93 Swipe slider.js 0" at bounding box center [103, 286] width 143 height 17
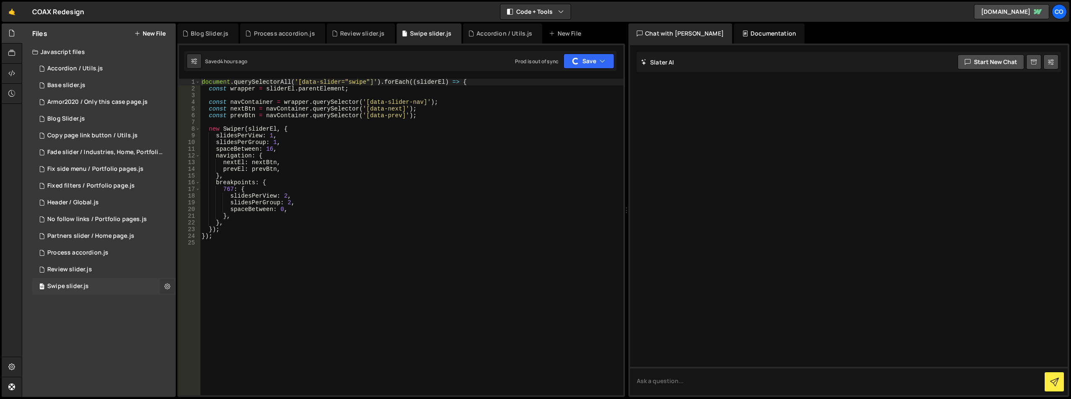
click at [168, 287] on icon at bounding box center [167, 286] width 6 height 8
type input "Swipe slider"
radio input "true"
checkbox input "true"
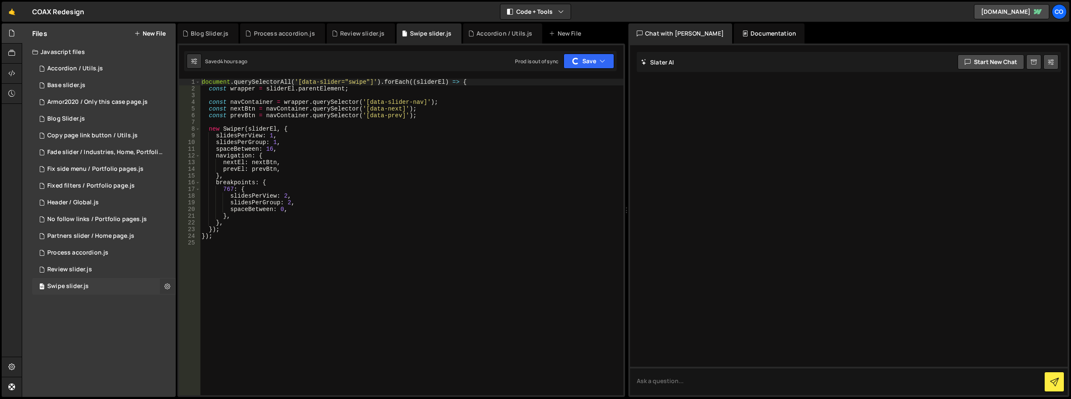
checkbox input "true"
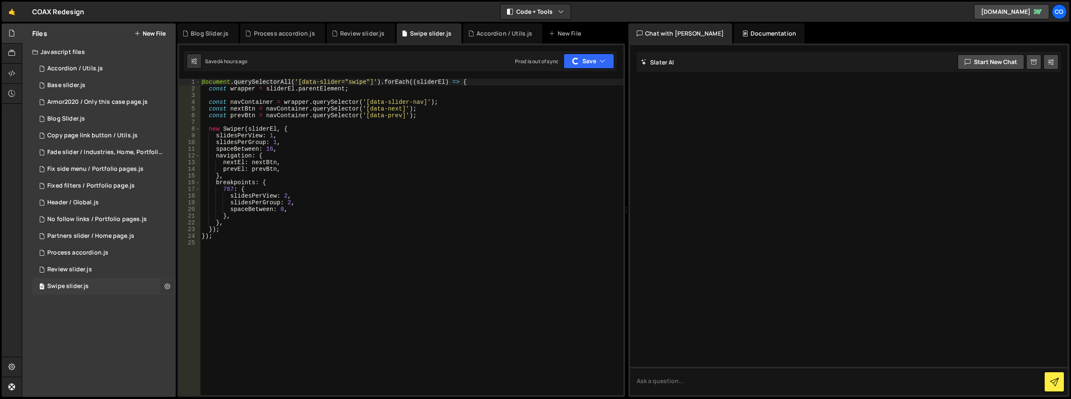
checkbox input "true"
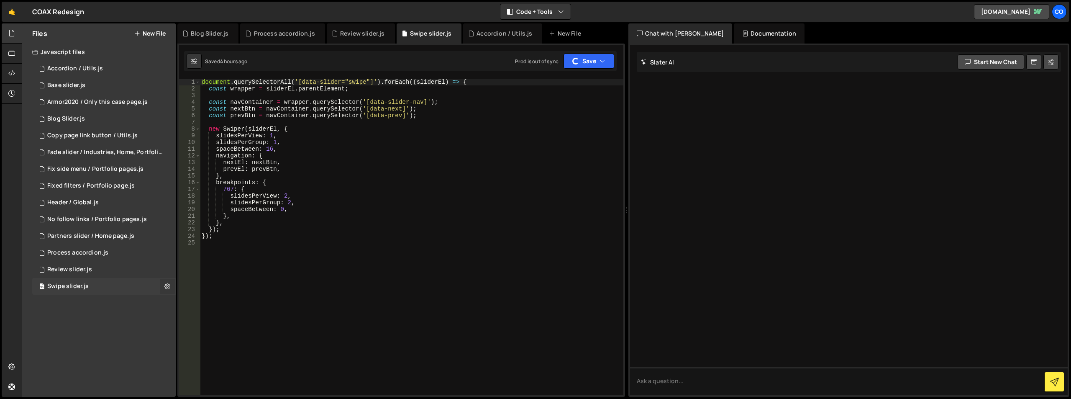
checkbox input "true"
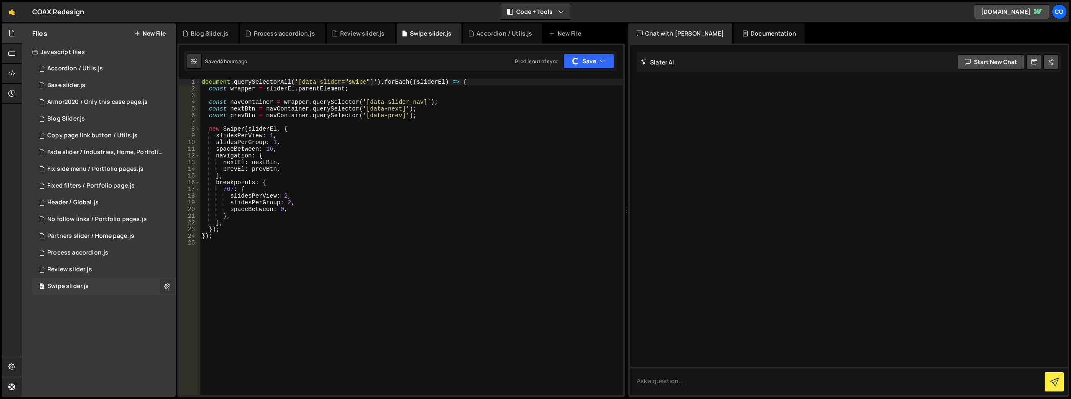
checkbox input "true"
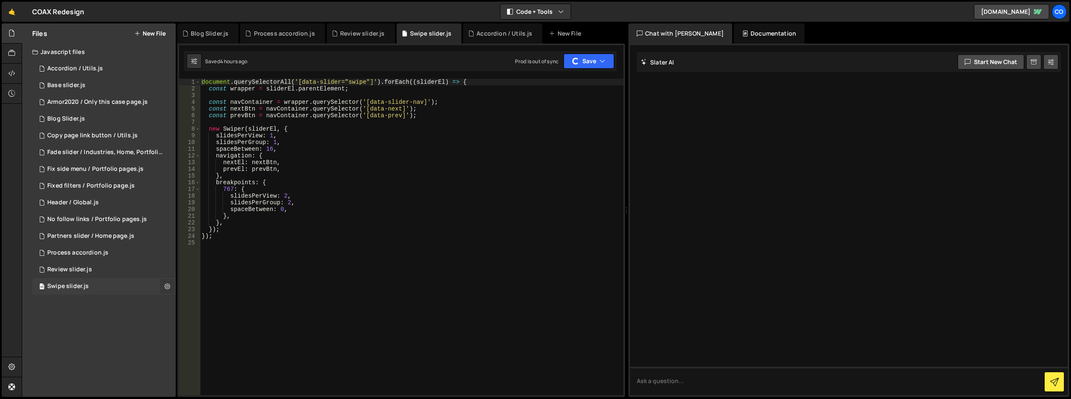
checkbox input "true"
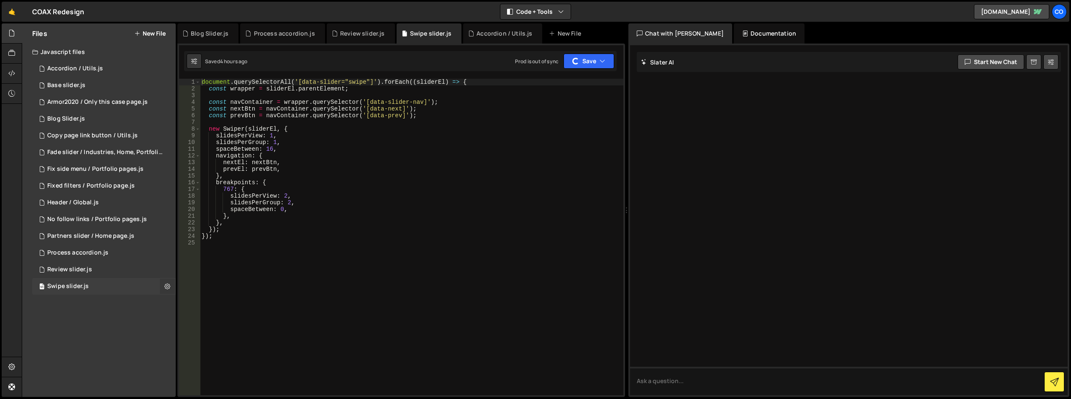
checkbox input "true"
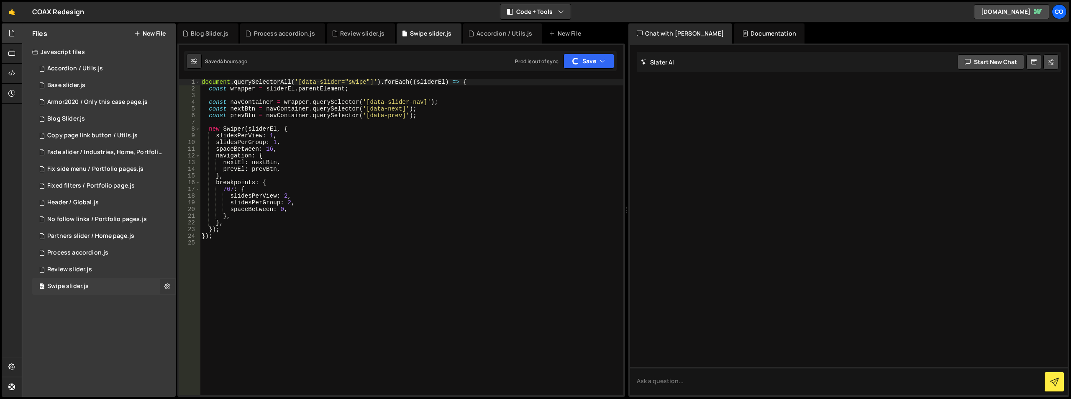
checkbox input "true"
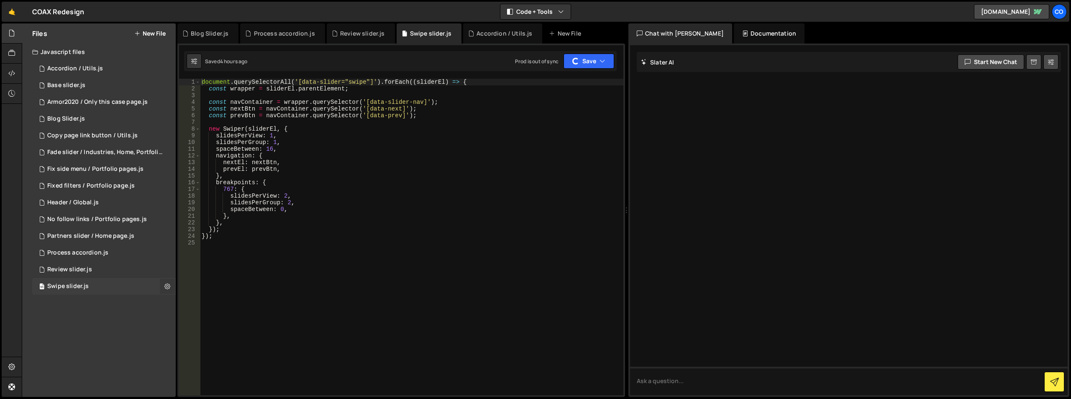
checkbox input "true"
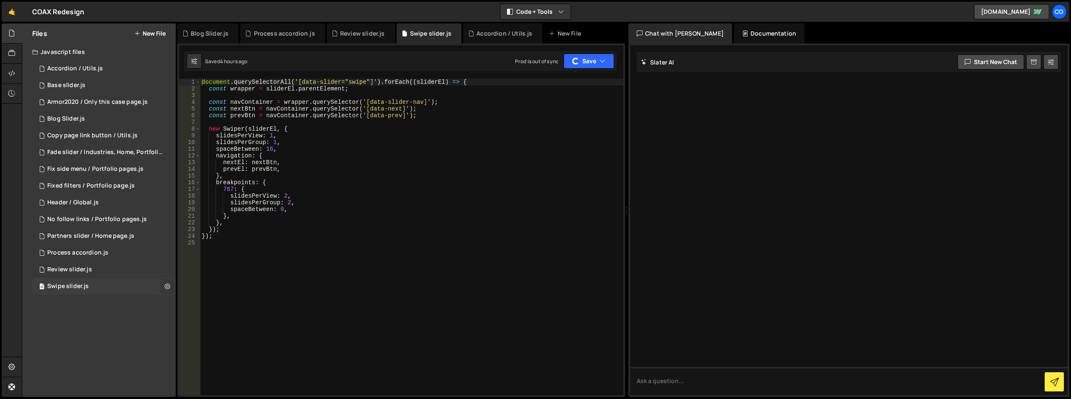
checkbox input "true"
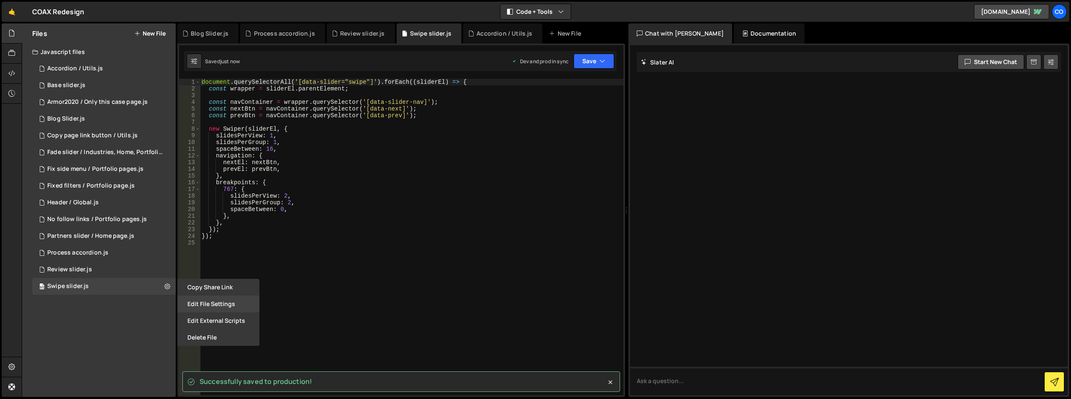
click at [196, 297] on button "Edit File Settings" at bounding box center [218, 303] width 82 height 17
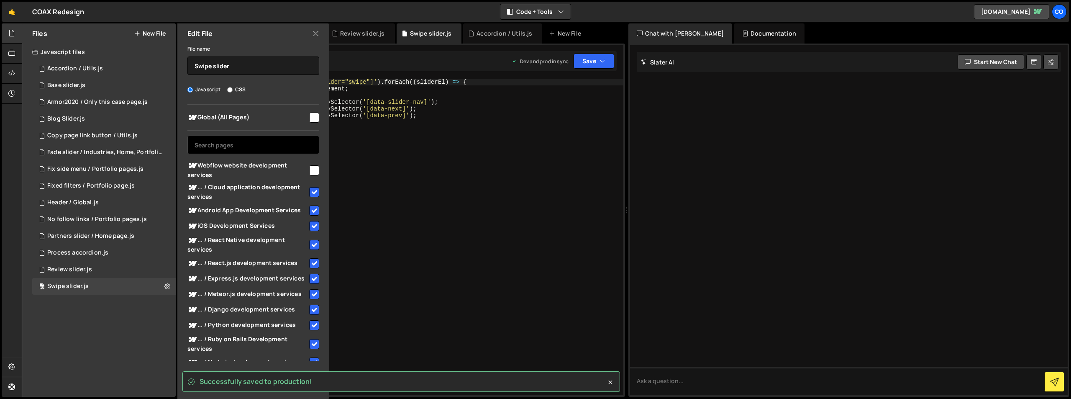
click at [248, 147] on input "text" at bounding box center [253, 145] width 132 height 18
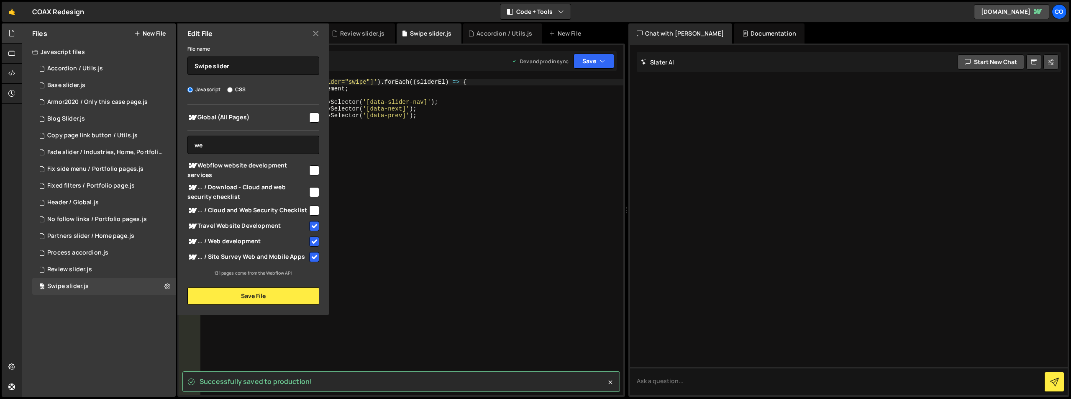
click at [312, 170] on input "checkbox" at bounding box center [314, 170] width 10 height 10
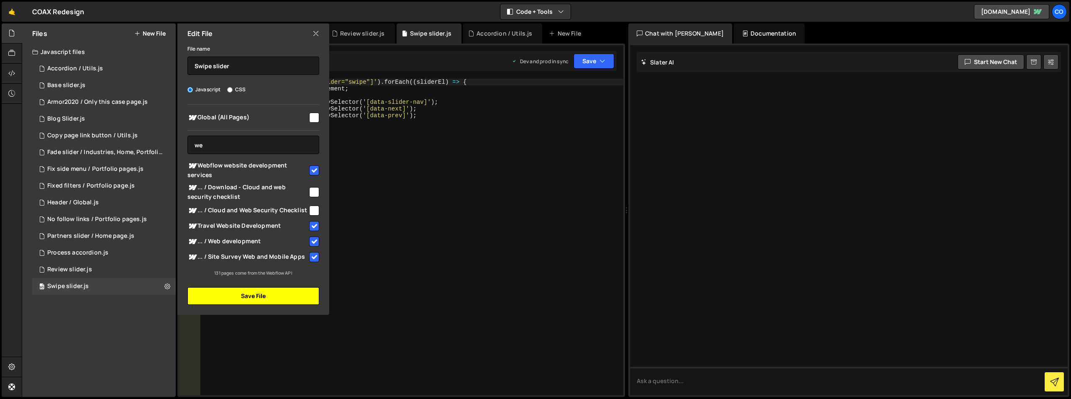
click at [251, 292] on button "Save File" at bounding box center [253, 296] width 132 height 18
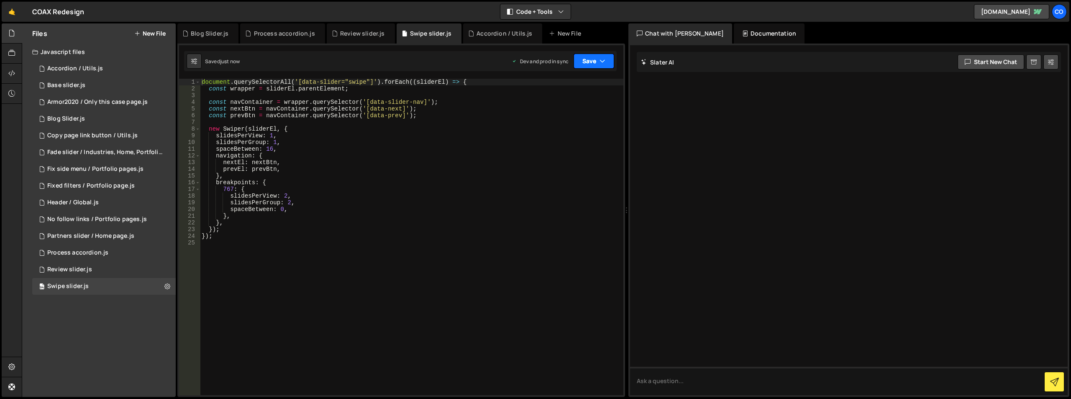
click at [596, 64] on button "Save" at bounding box center [594, 61] width 41 height 15
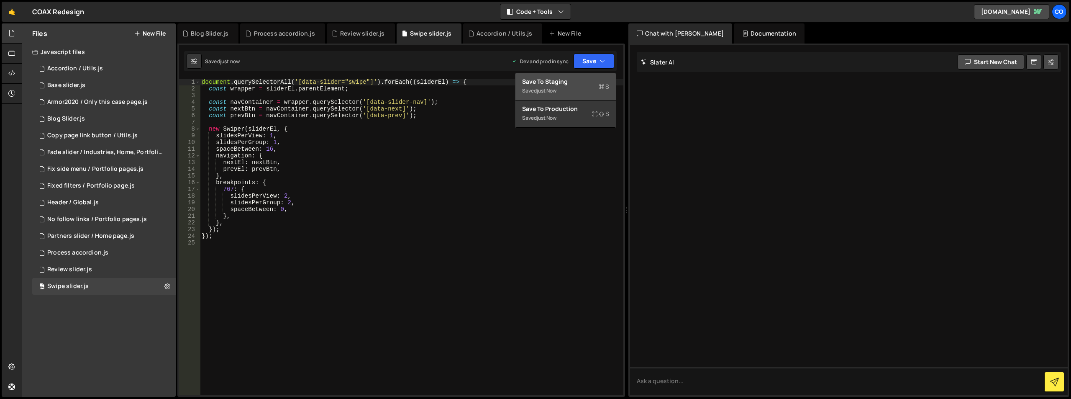
click at [563, 88] on div "Saved just now" at bounding box center [565, 91] width 87 height 10
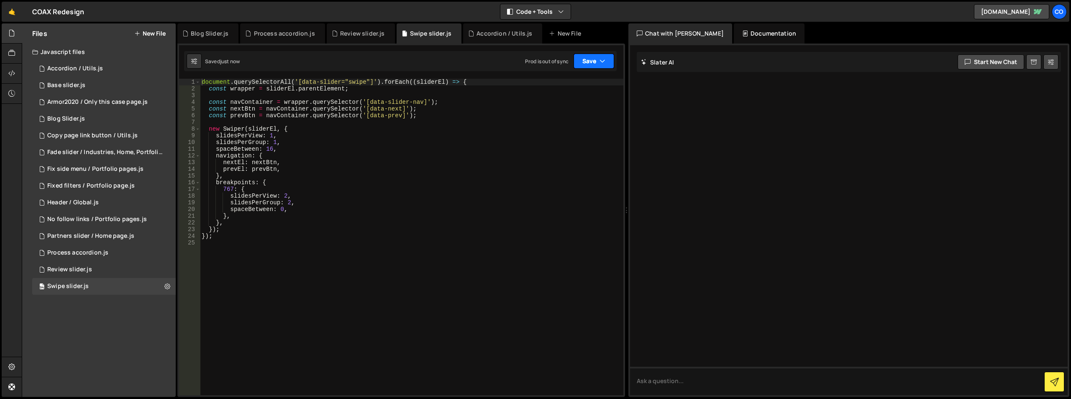
drag, startPoint x: 595, startPoint y: 57, endPoint x: 586, endPoint y: 102, distance: 46.1
click at [595, 59] on button "Save" at bounding box center [594, 61] width 41 height 15
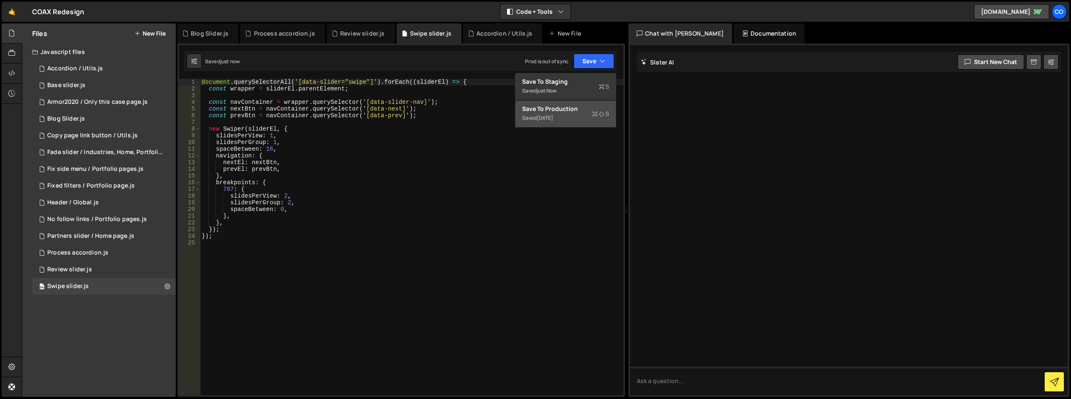
click at [581, 112] on div "Save to Production S" at bounding box center [565, 109] width 87 height 8
